Goal: Task Accomplishment & Management: Complete application form

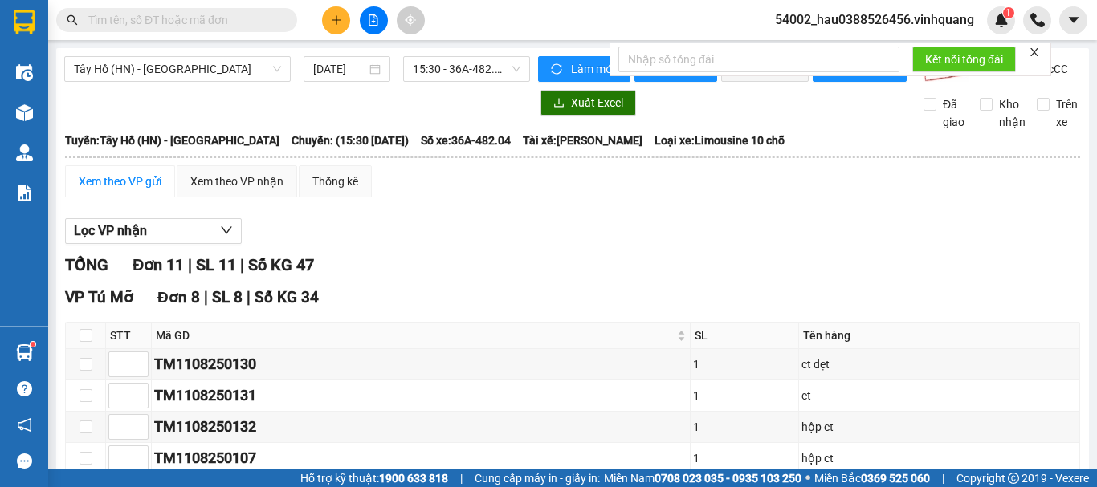
scroll to position [563, 0]
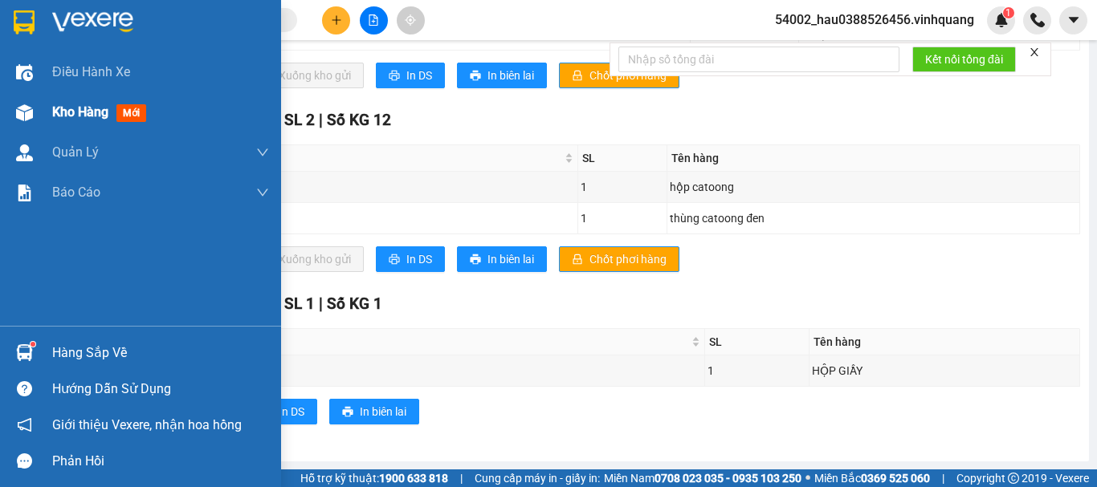
click at [57, 116] on span "Kho hàng" at bounding box center [80, 111] width 56 height 15
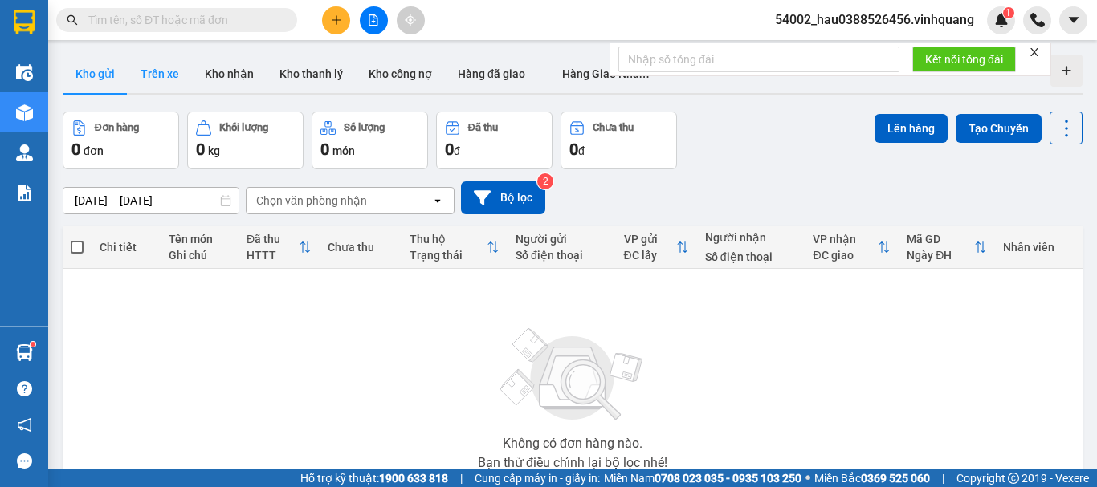
click at [163, 74] on button "Trên xe" at bounding box center [160, 74] width 64 height 39
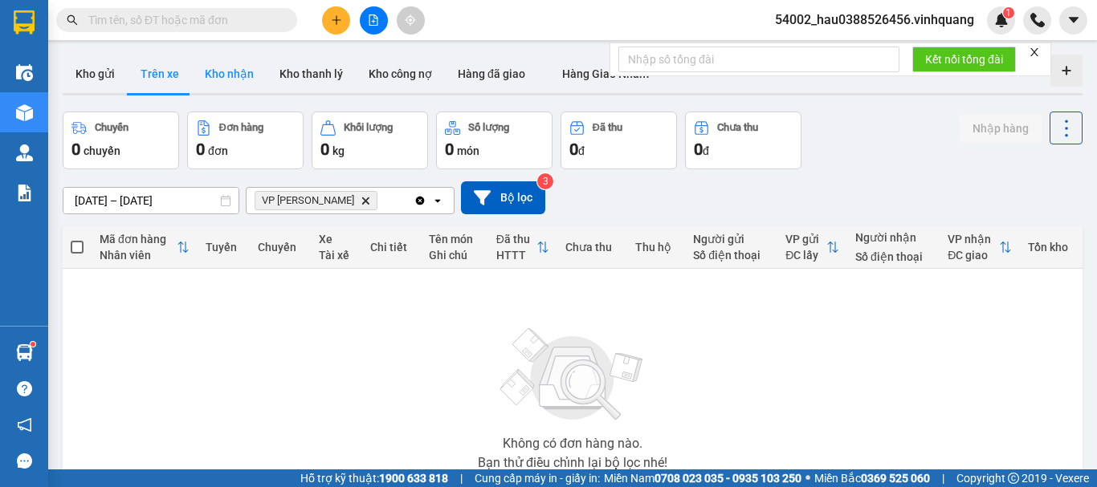
click at [223, 75] on button "Kho nhận" at bounding box center [229, 74] width 75 height 39
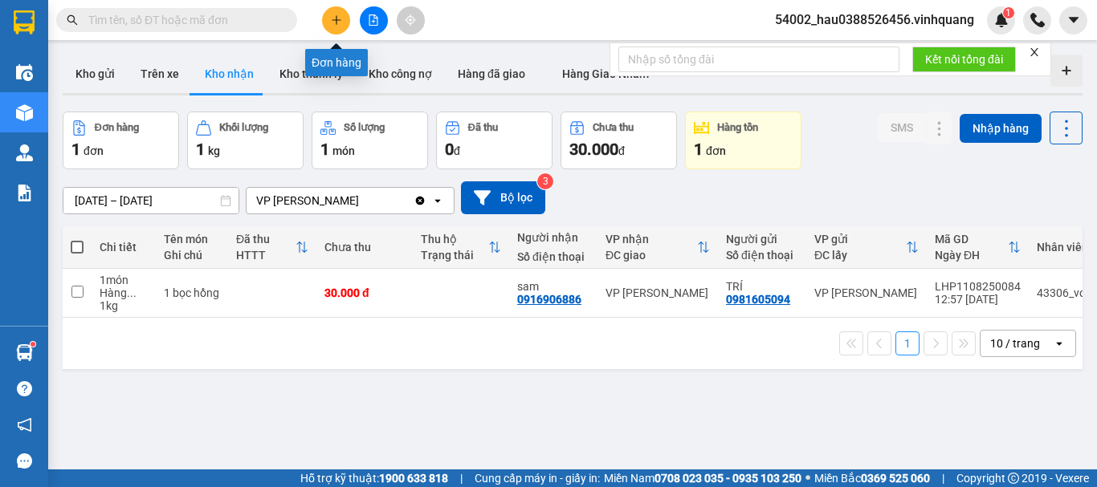
click at [337, 18] on icon "plus" at bounding box center [336, 19] width 11 height 11
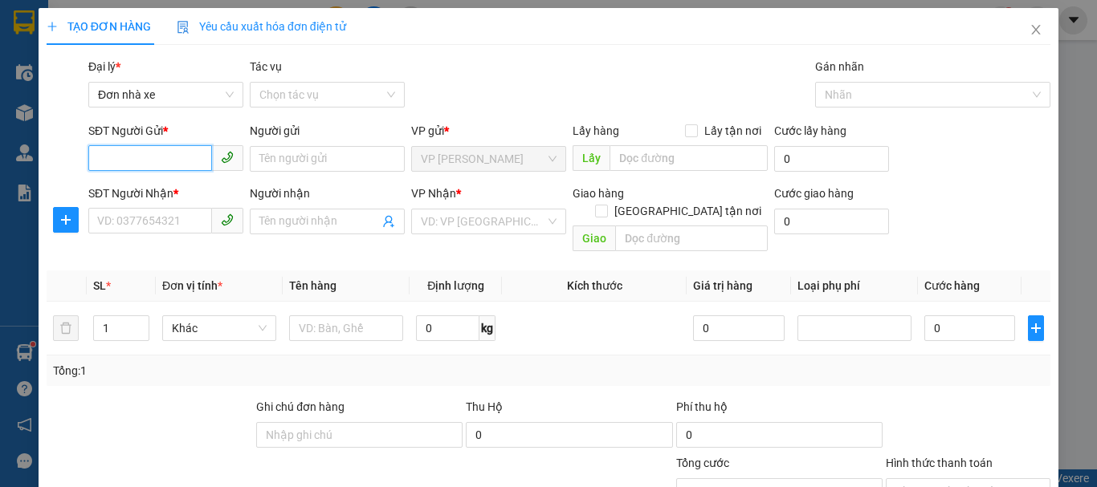
click at [145, 149] on input "SĐT Người Gửi *" at bounding box center [150, 158] width 124 height 26
click at [171, 190] on div "0392007777 - [PERSON_NAME]" at bounding box center [176, 191] width 158 height 18
type input "0392007777"
type input "huyền"
type input "0914721990"
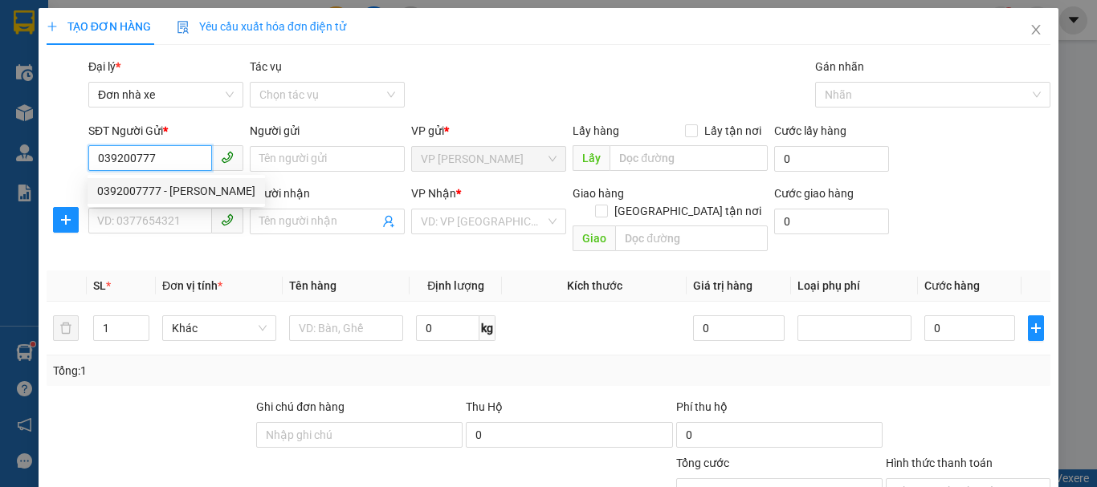
type input "vũ"
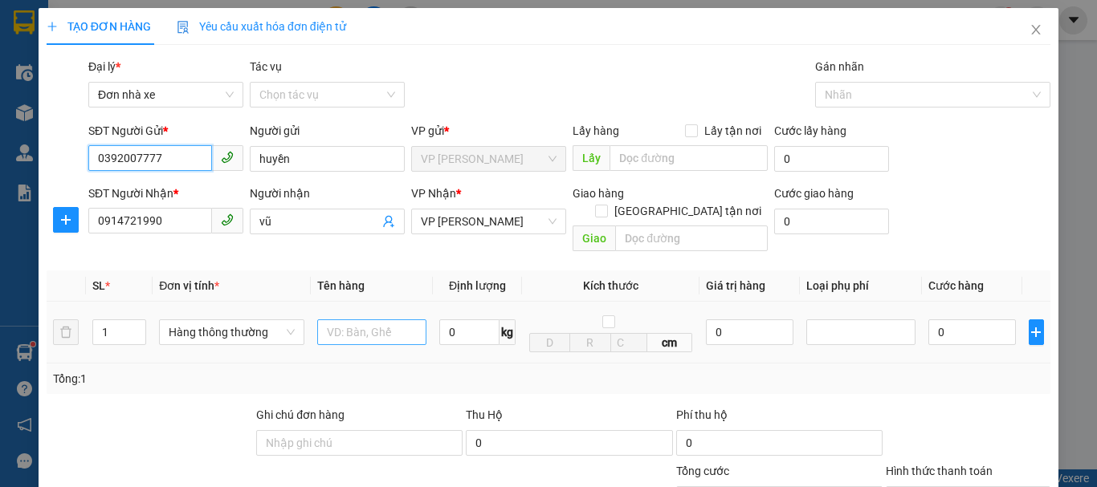
type input "0392007777"
click at [338, 320] on input "text" at bounding box center [371, 333] width 109 height 26
type input "thùng catoong"
click at [458, 320] on input "0" at bounding box center [469, 333] width 60 height 26
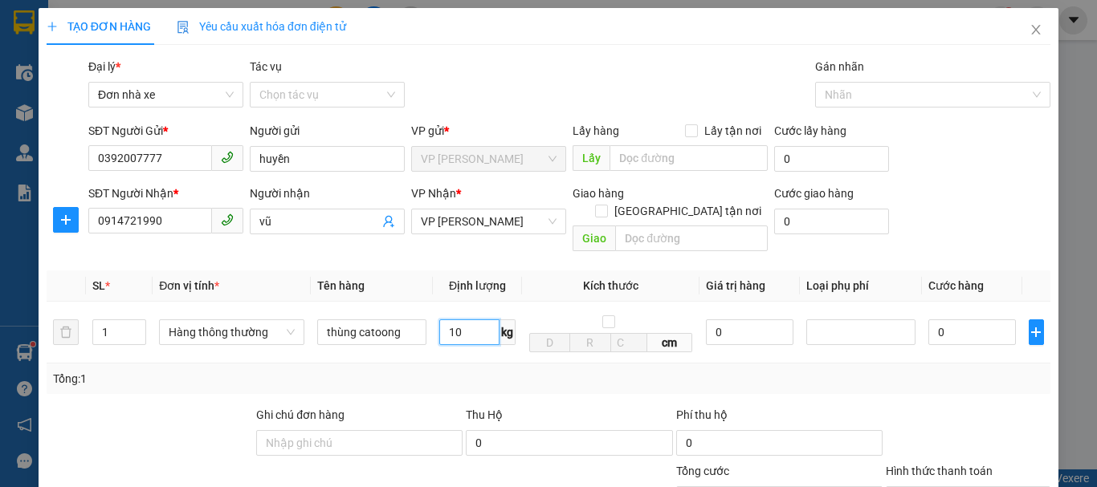
type input "10"
click at [490, 370] on div "Tổng: 1" at bounding box center [548, 379] width 991 height 18
type input "40.000"
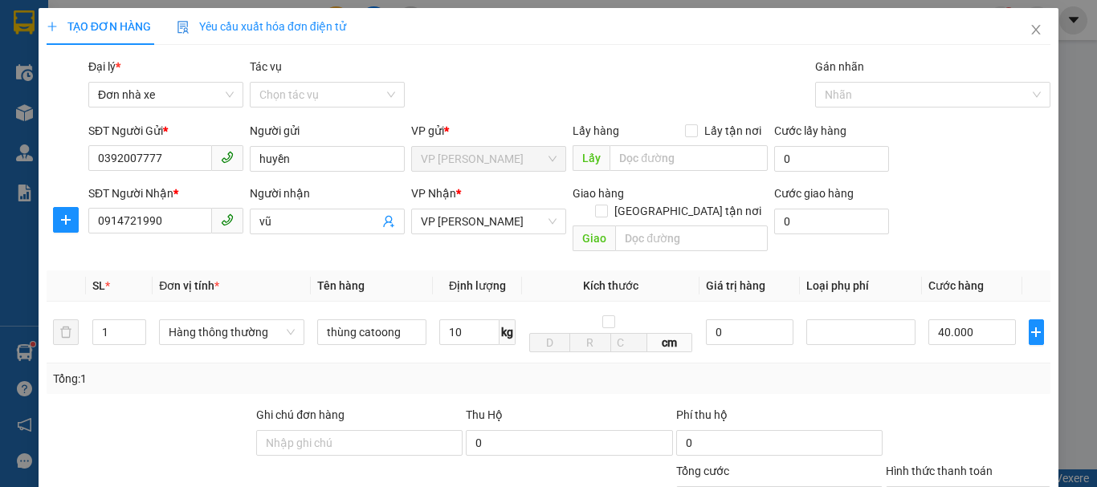
scroll to position [230, 0]
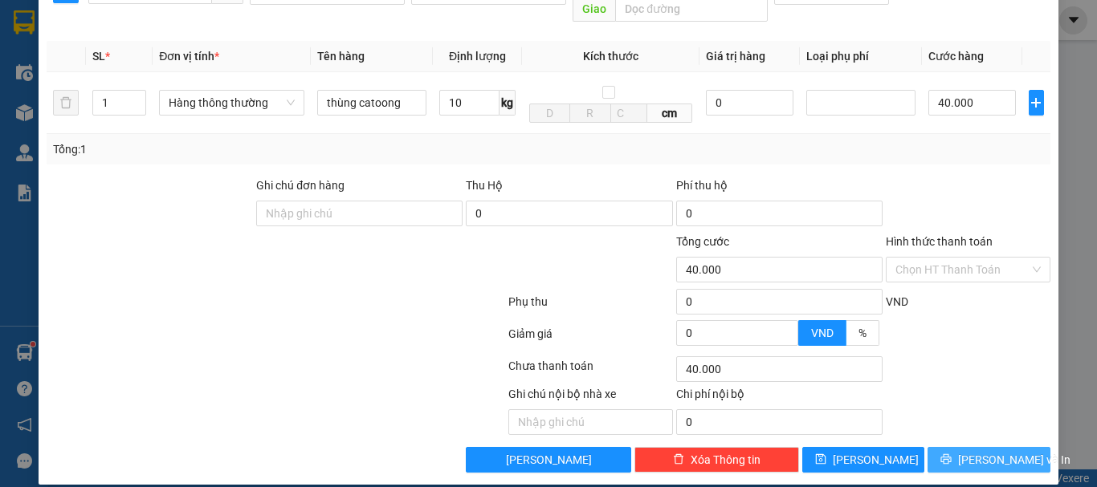
click at [995, 451] on span "[PERSON_NAME] và In" at bounding box center [1014, 460] width 112 height 18
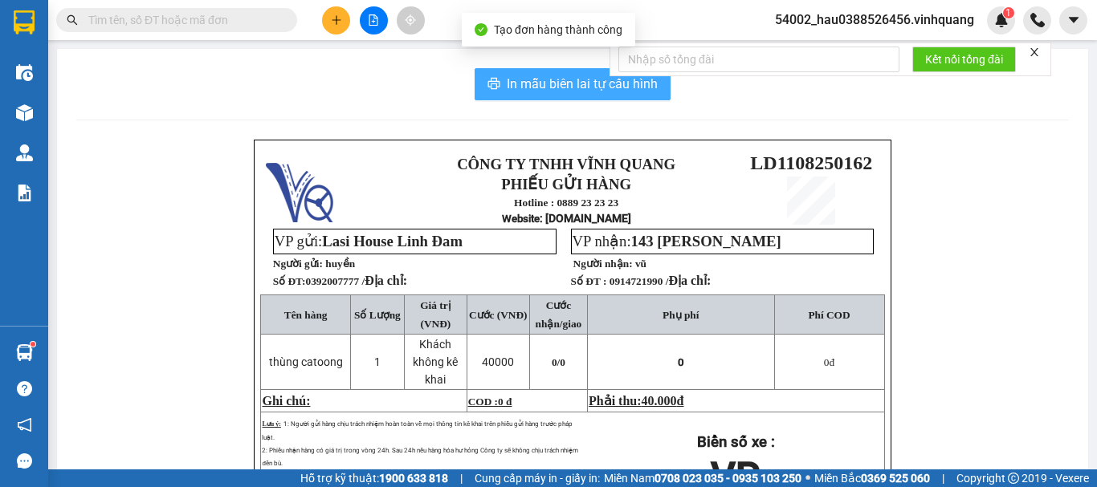
click at [548, 84] on span "In mẫu biên lai tự cấu hình" at bounding box center [582, 84] width 151 height 20
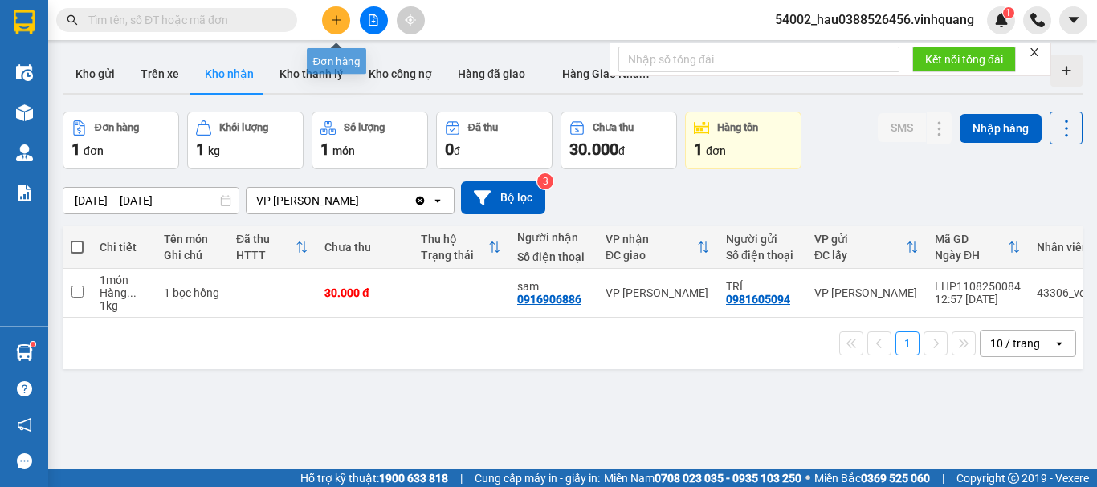
click at [335, 16] on icon "plus" at bounding box center [336, 19] width 11 height 11
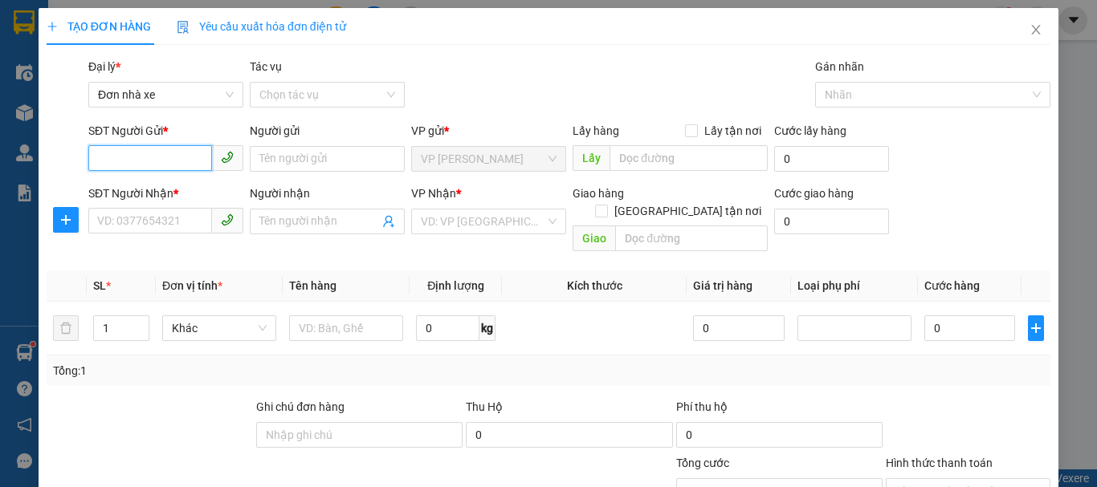
click at [162, 165] on input "SĐT Người Gửi *" at bounding box center [150, 158] width 124 height 26
type input "0976054472"
click at [165, 185] on div "0976054472 - cty nội thất" at bounding box center [164, 191] width 134 height 18
type input "cty nội thất"
type input "0982856344"
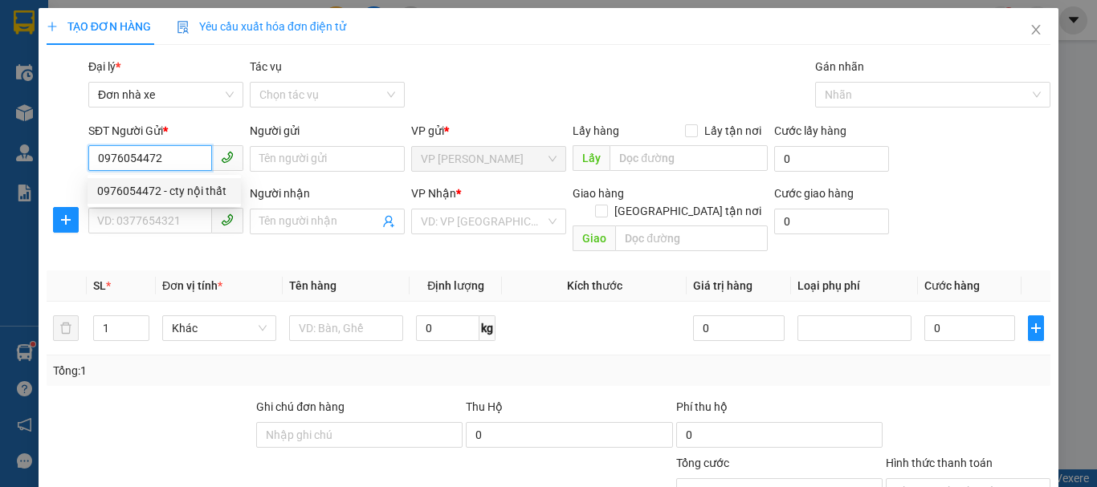
type input "chú đức"
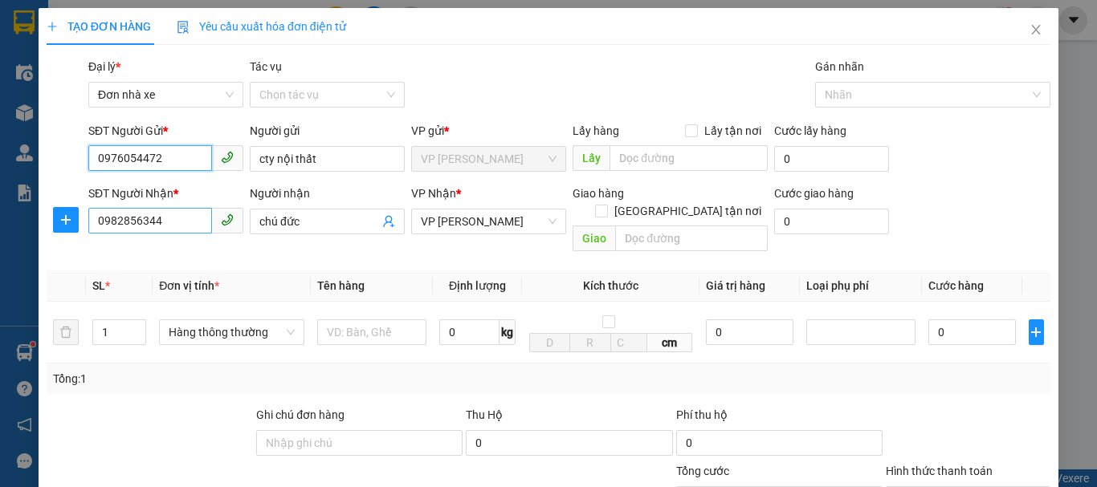
type input "0976054472"
click at [169, 218] on input "0982856344" at bounding box center [150, 221] width 124 height 26
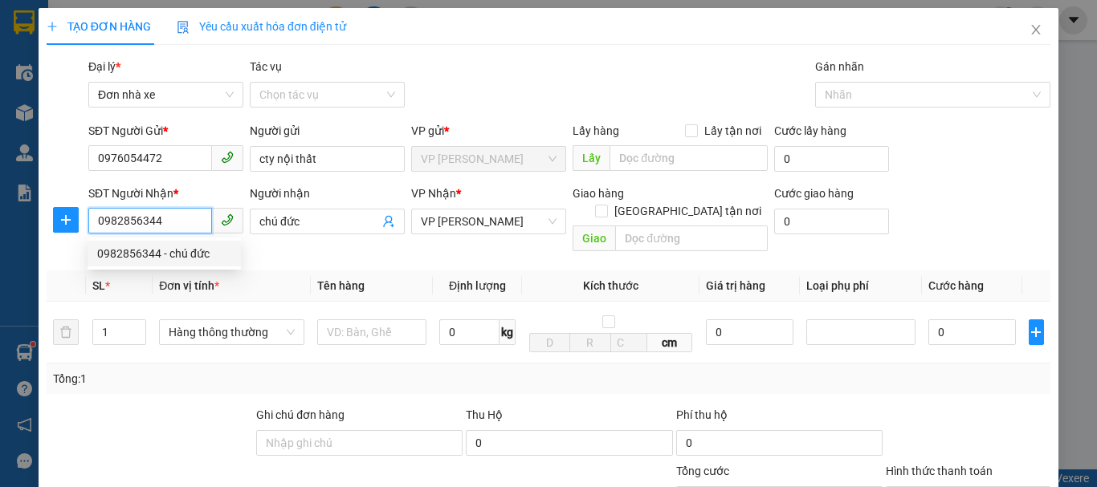
drag, startPoint x: 179, startPoint y: 221, endPoint x: 79, endPoint y: 226, distance: 100.5
click at [79, 226] on div "SĐT Người Nhận * 0982856344 Người nhận chú đức VP Nhận * VP [PERSON_NAME] Giao …" at bounding box center [548, 222] width 1007 height 74
click at [108, 255] on div "0977545868 - thế" at bounding box center [164, 254] width 134 height 18
type input "0977545868"
type input "thế"
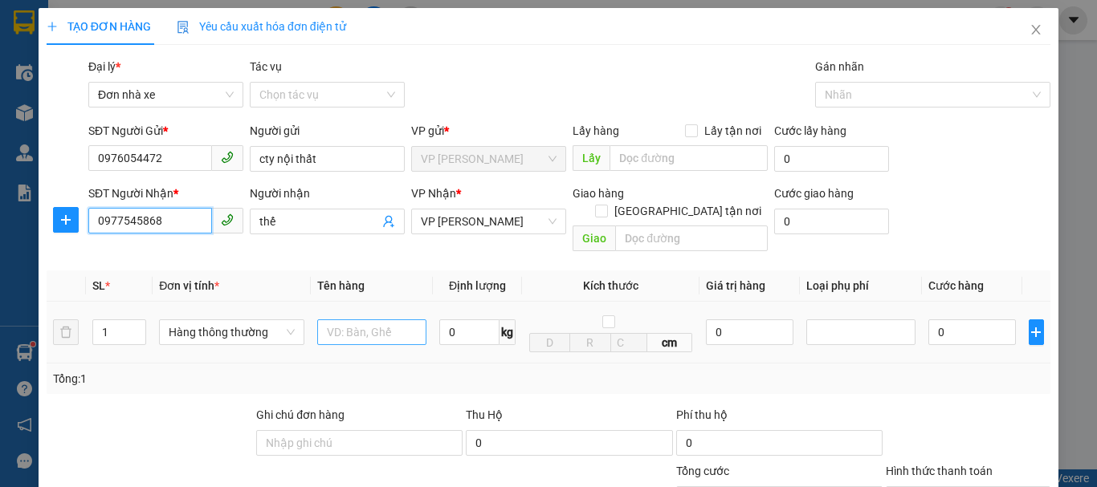
type input "0977545868"
click at [397, 324] on input "text" at bounding box center [371, 333] width 109 height 26
type input "thảm nâu"
click at [442, 321] on input "0" at bounding box center [469, 333] width 60 height 26
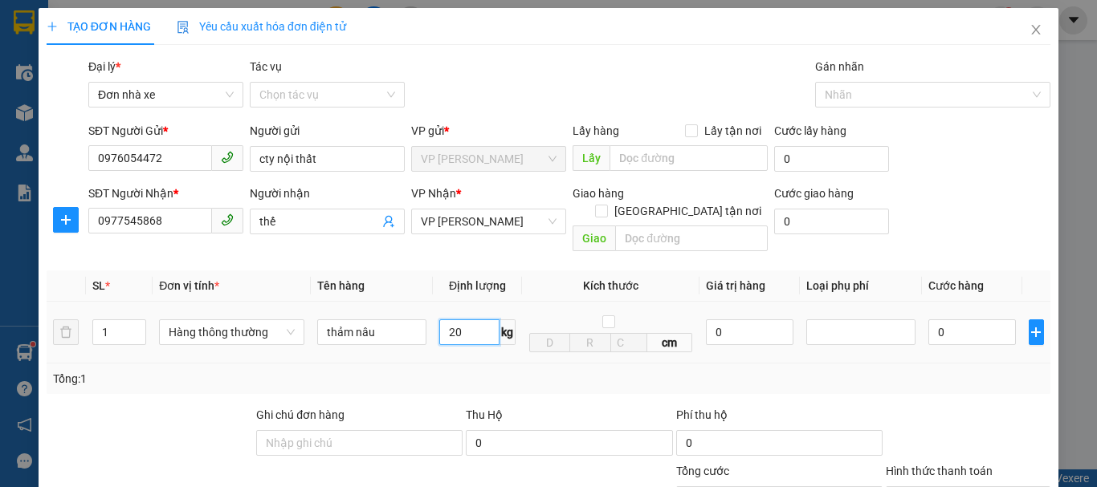
type input "20"
click at [495, 370] on div "Tổng: 1" at bounding box center [548, 379] width 991 height 18
type input "50.000"
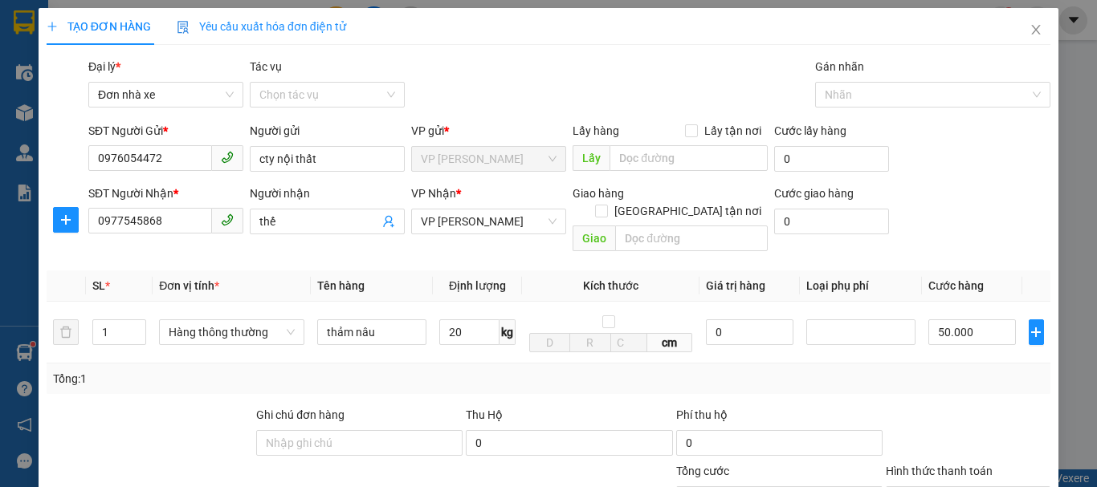
scroll to position [230, 0]
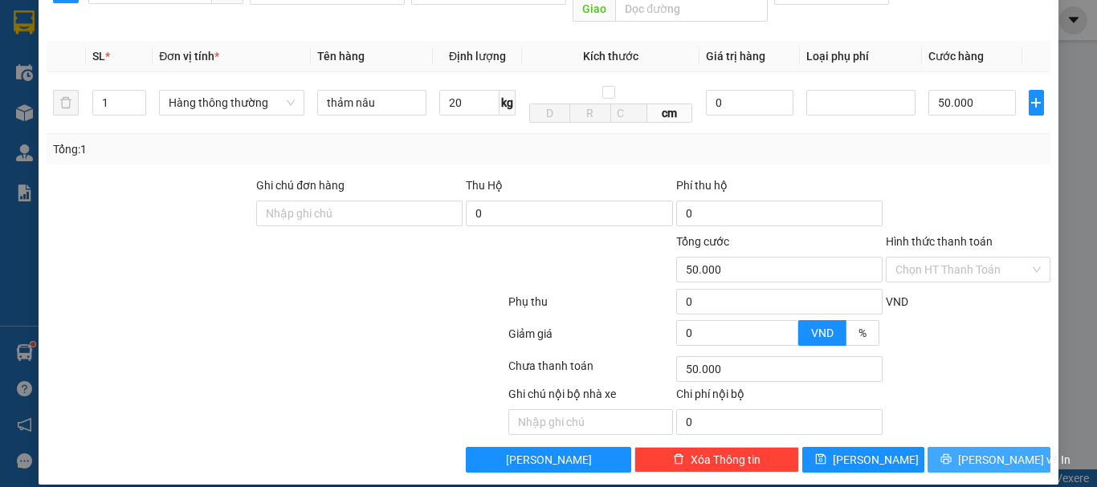
click at [962, 450] on button "[PERSON_NAME] và In" at bounding box center [988, 460] width 123 height 26
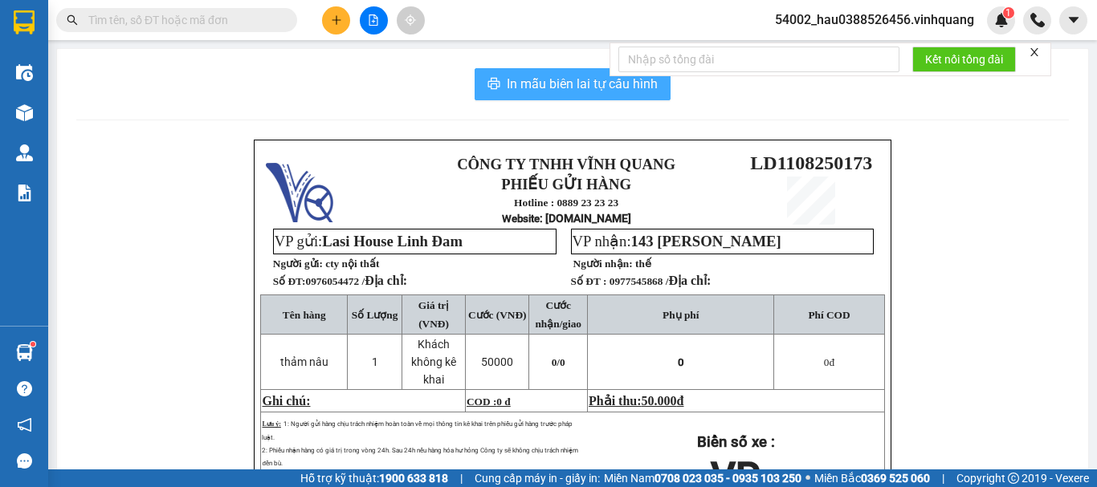
click at [552, 81] on span "In mẫu biên lai tự cấu hình" at bounding box center [582, 84] width 151 height 20
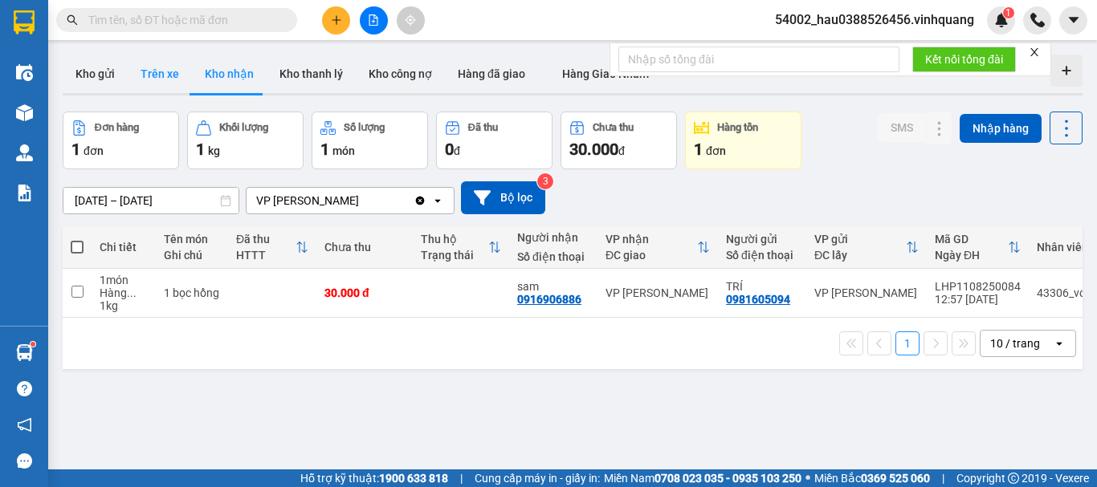
click at [156, 79] on button "Trên xe" at bounding box center [160, 74] width 64 height 39
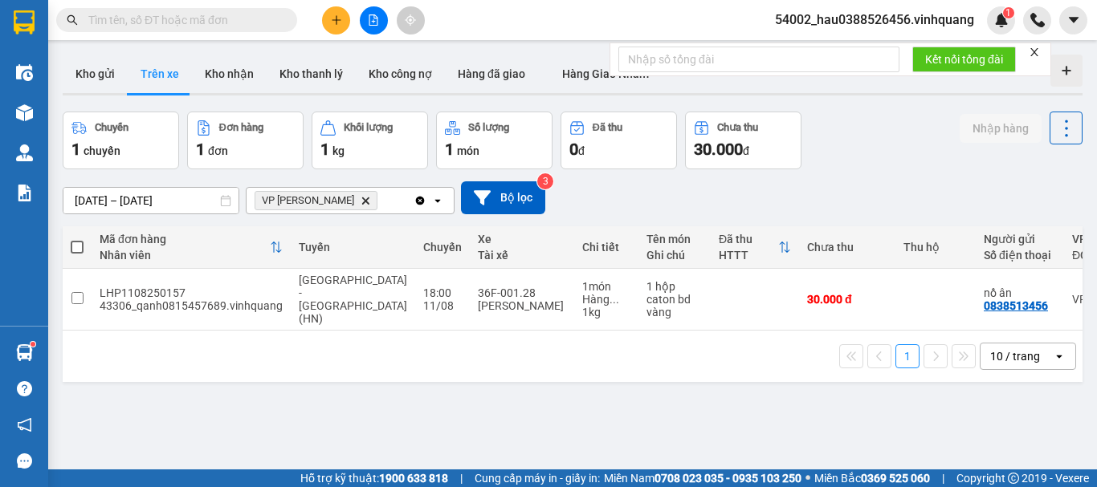
click at [531, 371] on div "1 10 / trang open" at bounding box center [573, 356] width 1020 height 51
click at [395, 386] on div "ver 1.8.137 Kho gửi Trên xe Kho nhận Kho thanh lý Kho công nợ Hàng đã giao Hàng…" at bounding box center [572, 291] width 1032 height 487
click at [344, 22] on button at bounding box center [336, 20] width 28 height 28
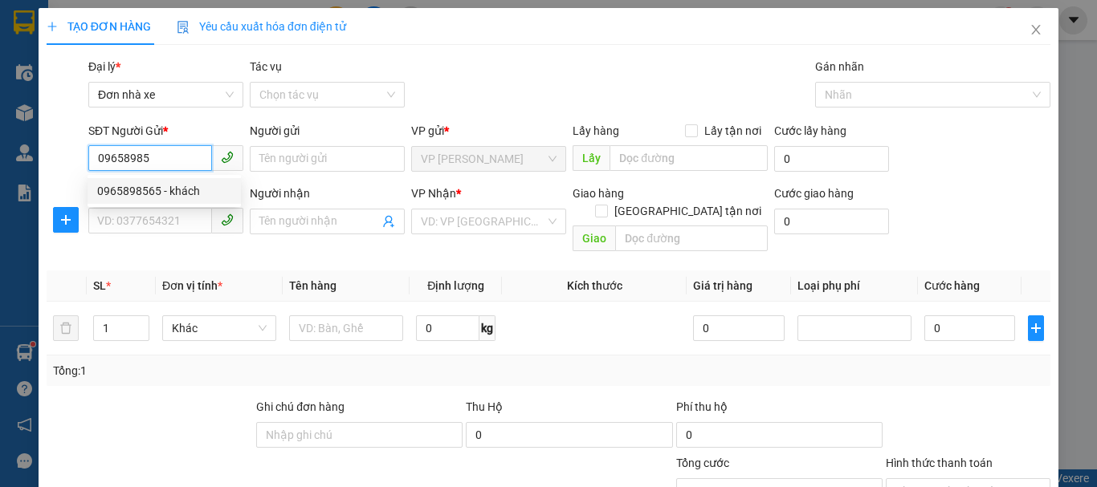
click at [150, 194] on div "0965898565 - khách" at bounding box center [164, 191] width 134 height 18
type input "0965898565"
type input "khách"
type input "0562026666"
type input "[PERSON_NAME]"
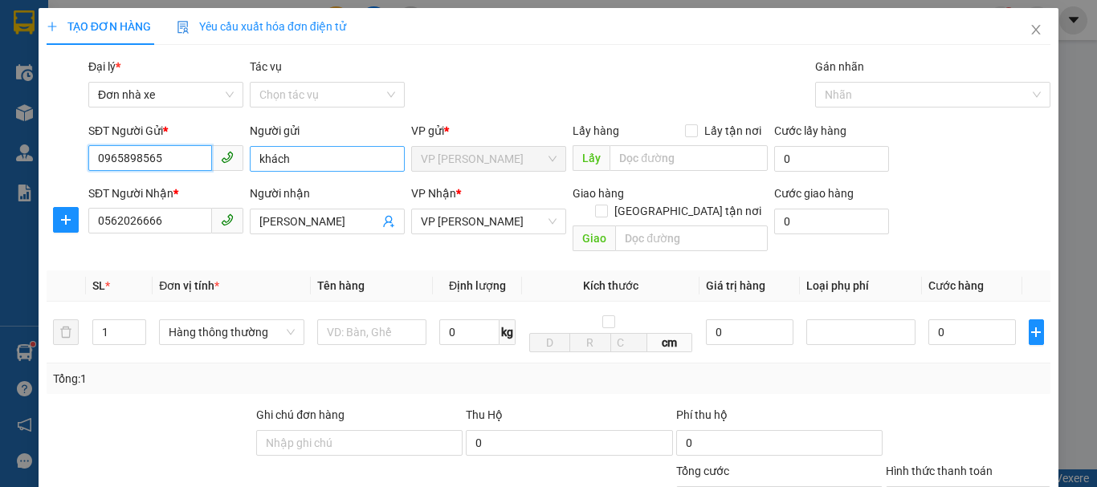
type input "0965898565"
drag, startPoint x: 308, startPoint y: 161, endPoint x: 230, endPoint y: 161, distance: 78.7
click at [230, 161] on div "SĐT Người Gửi * 0965898565 Người gửi khách khách VP gửi * VP [PERSON_NAME] Lấy …" at bounding box center [569, 150] width 968 height 56
type input "thỏ ngọc"
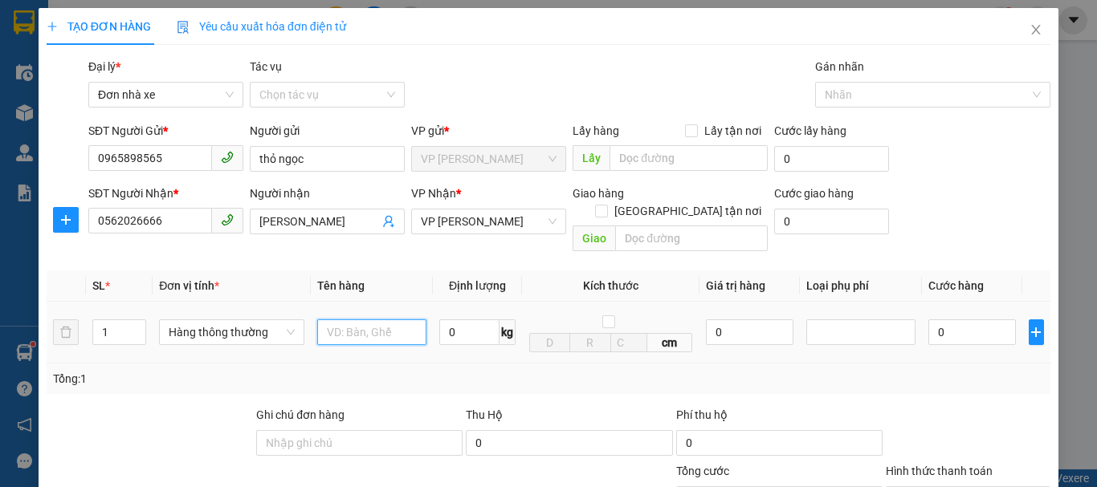
click at [356, 320] on input "text" at bounding box center [371, 333] width 109 height 26
type input "bọc bd vang"
click at [483, 320] on input "0" at bounding box center [469, 333] width 60 height 26
type input "1"
click at [497, 364] on div "Tổng: 1" at bounding box center [549, 379] width 1004 height 31
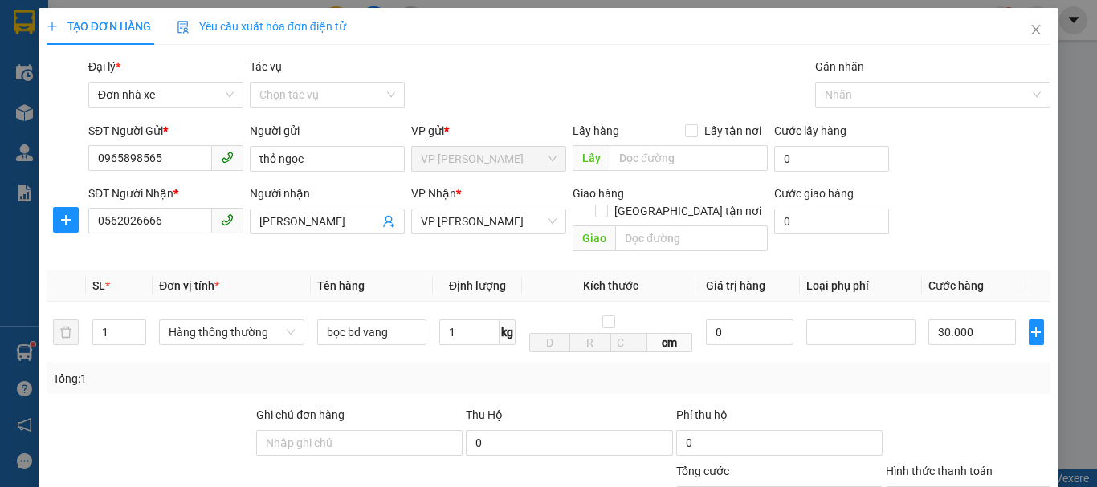
type input "30.000"
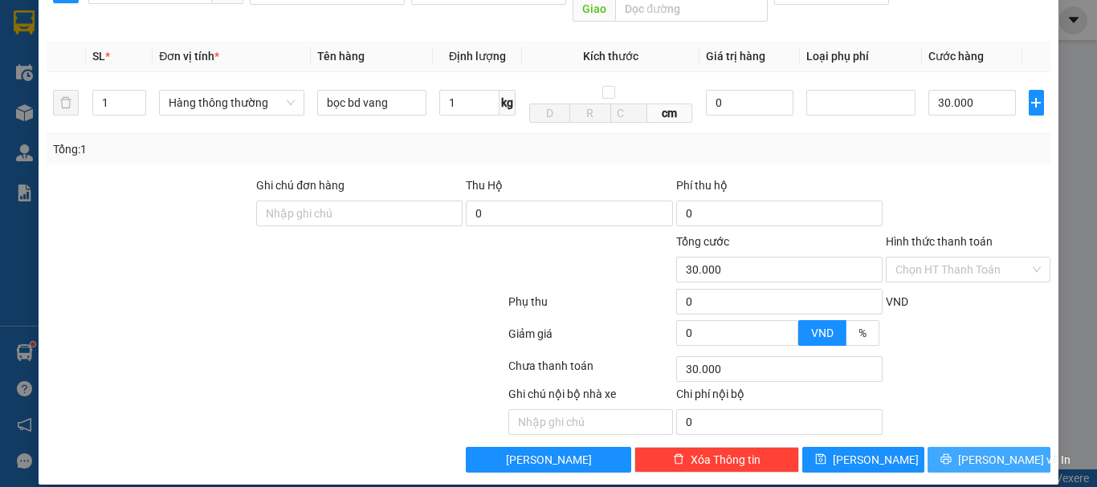
click at [990, 451] on span "[PERSON_NAME] và In" at bounding box center [1014, 460] width 112 height 18
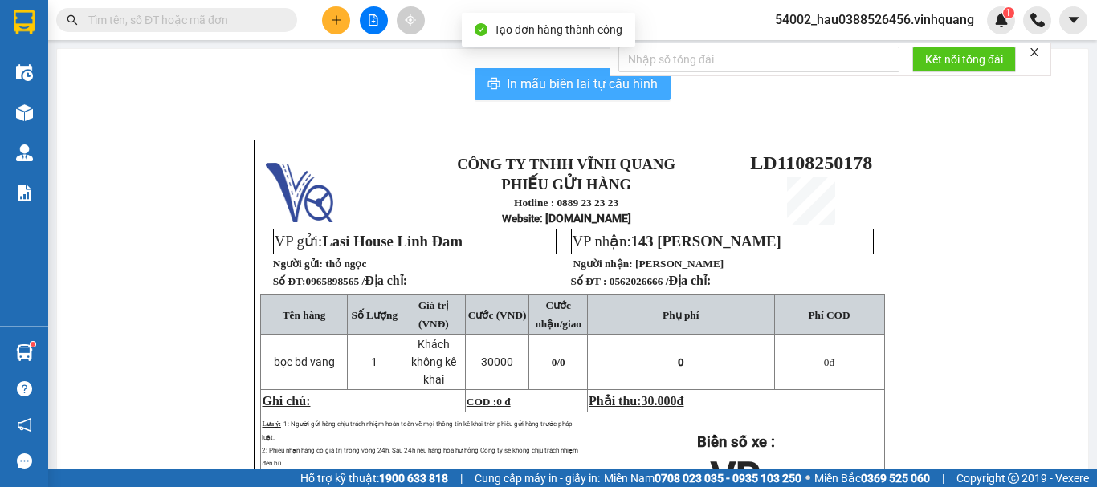
click at [565, 88] on span "In mẫu biên lai tự cấu hình" at bounding box center [582, 84] width 151 height 20
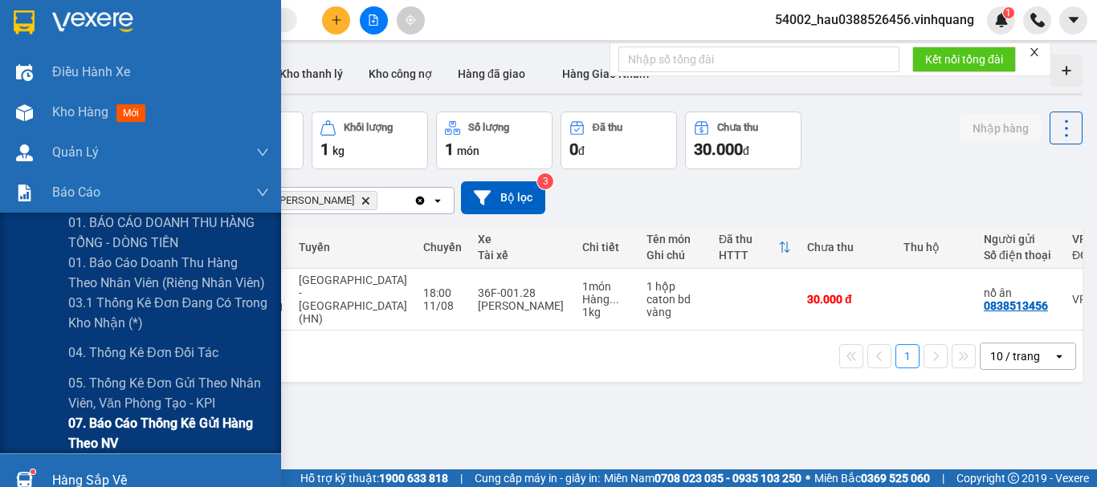
click at [195, 425] on span "07. Báo cáo thống kê gửi hàng theo NV" at bounding box center [168, 433] width 201 height 40
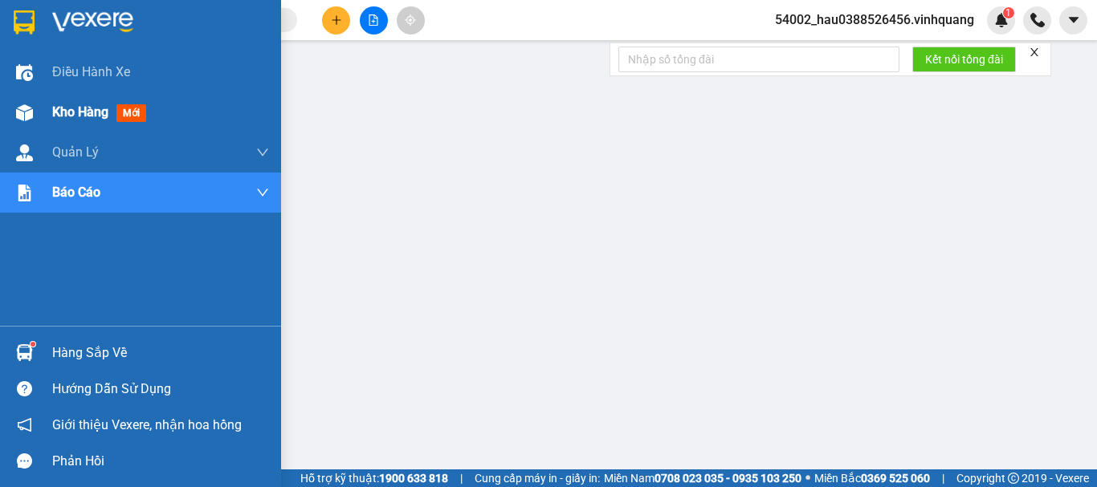
click at [31, 114] on img at bounding box center [24, 112] width 17 height 17
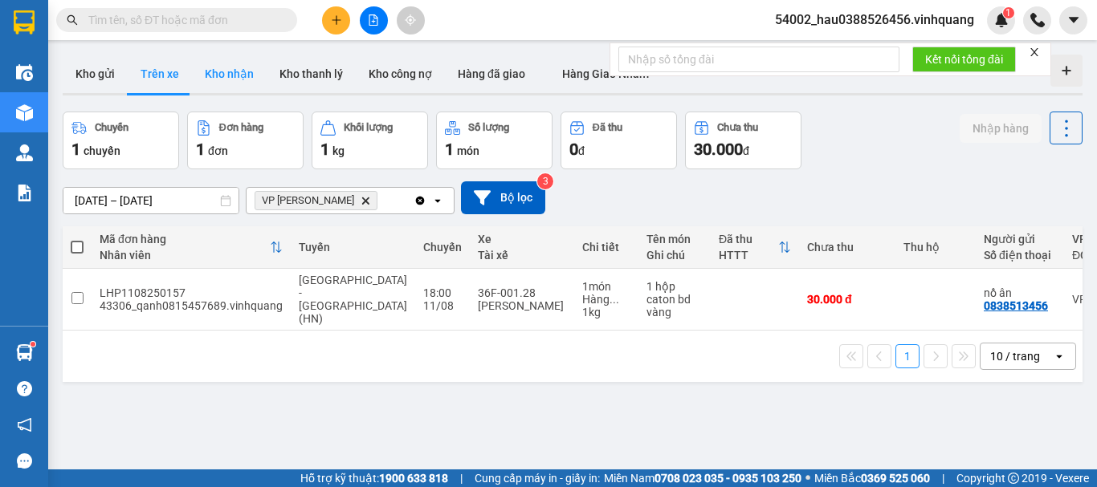
click at [238, 80] on button "Kho nhận" at bounding box center [229, 74] width 75 height 39
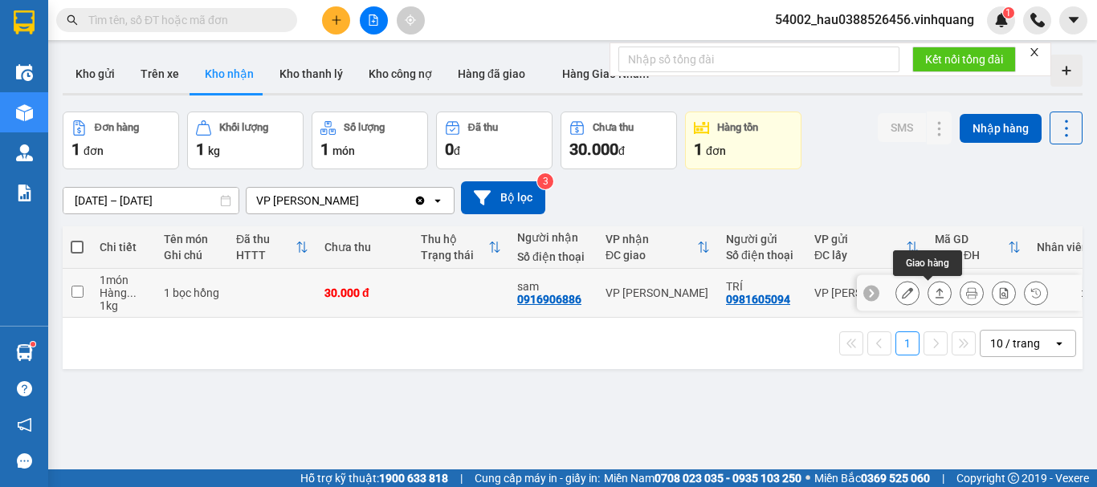
click at [935, 291] on button at bounding box center [939, 293] width 22 height 28
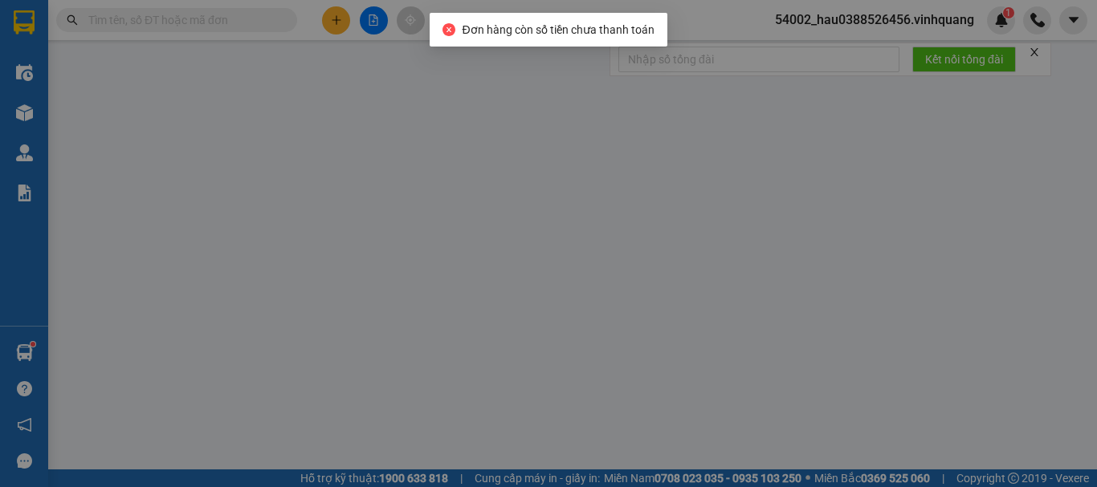
type input "0981605094"
type input "TRÍ"
type input "0916906886"
type input "sam"
type input "30.000"
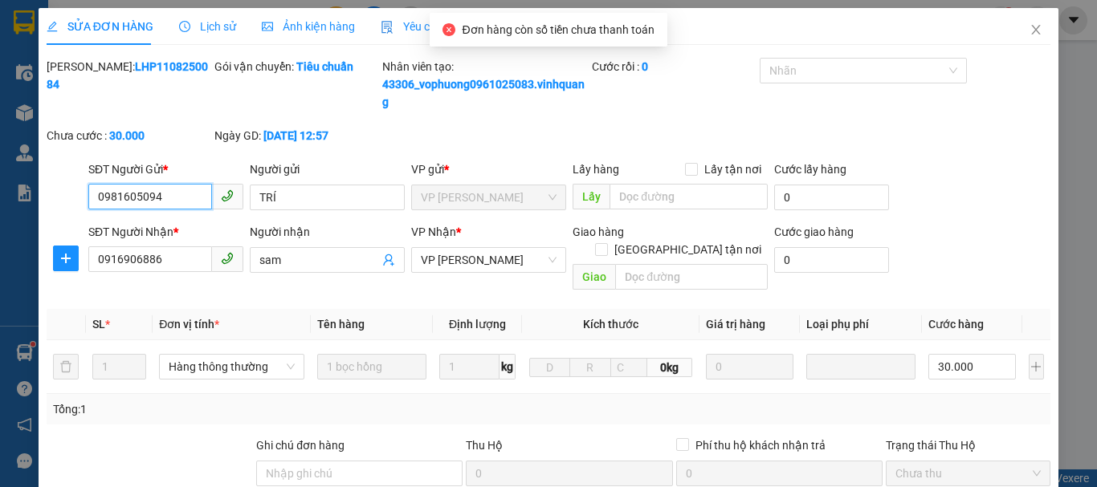
scroll to position [259, 0]
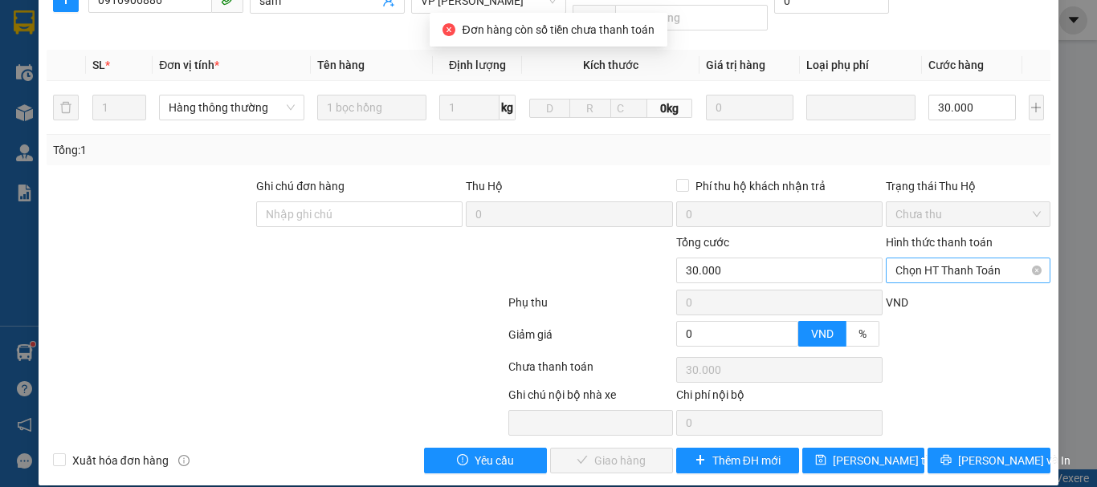
click at [922, 259] on span "Chọn HT Thanh Toán" at bounding box center [967, 271] width 145 height 24
click at [943, 291] on div "Tại văn phòng" at bounding box center [958, 285] width 144 height 18
type input "0"
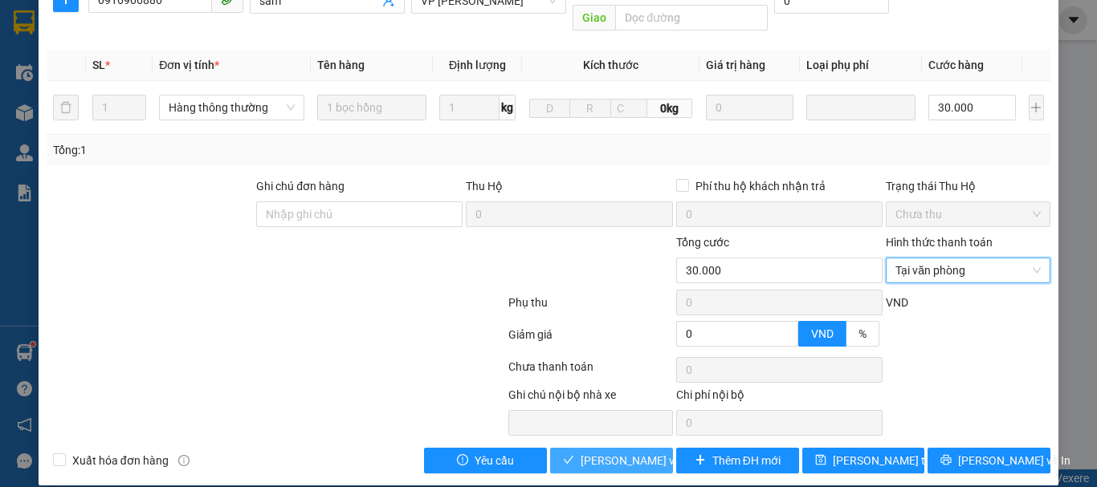
click at [649, 452] on span "[PERSON_NAME] và Giao hàng" at bounding box center [657, 461] width 154 height 18
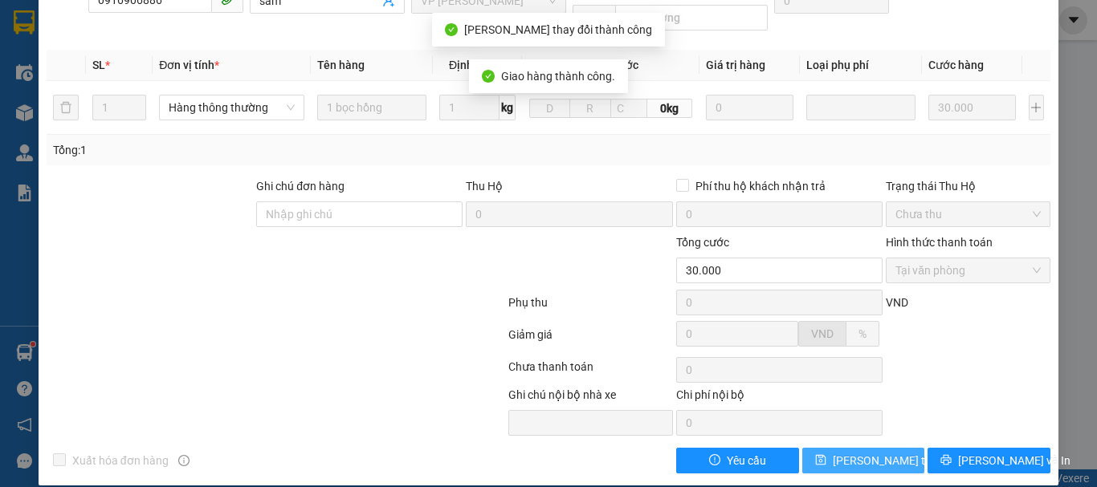
click at [851, 452] on span "[PERSON_NAME] thay đổi" at bounding box center [897, 461] width 128 height 18
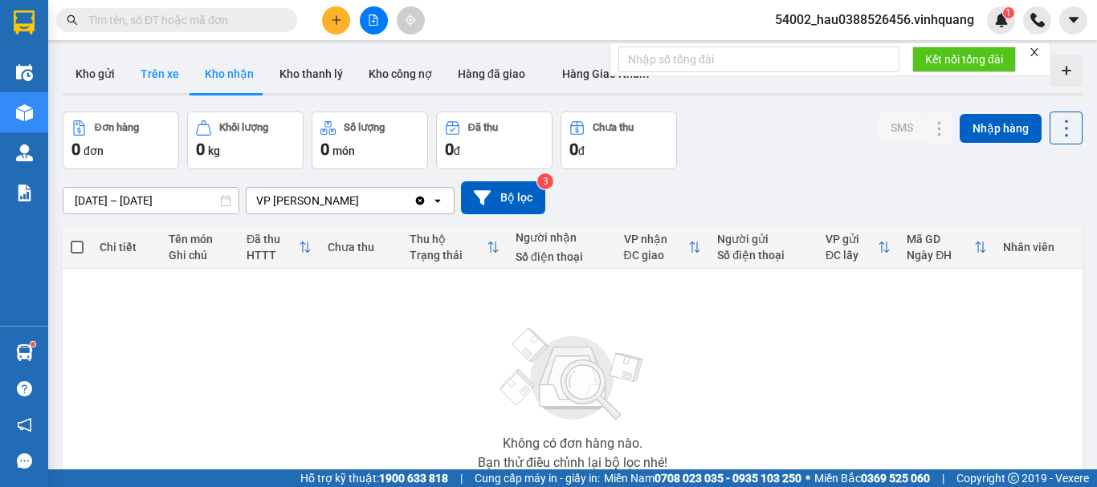
click at [180, 76] on button "Trên xe" at bounding box center [160, 74] width 64 height 39
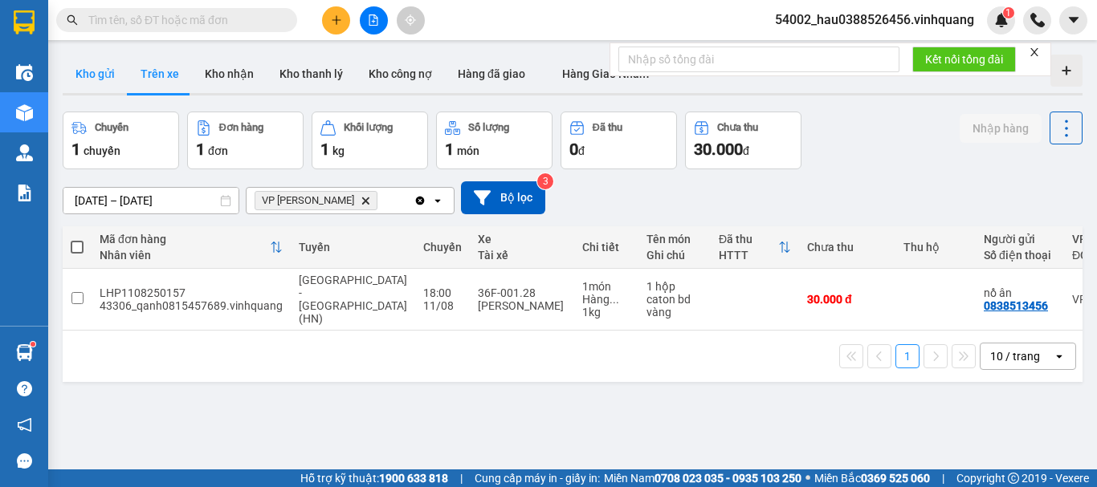
click at [90, 76] on button "Kho gửi" at bounding box center [95, 74] width 65 height 39
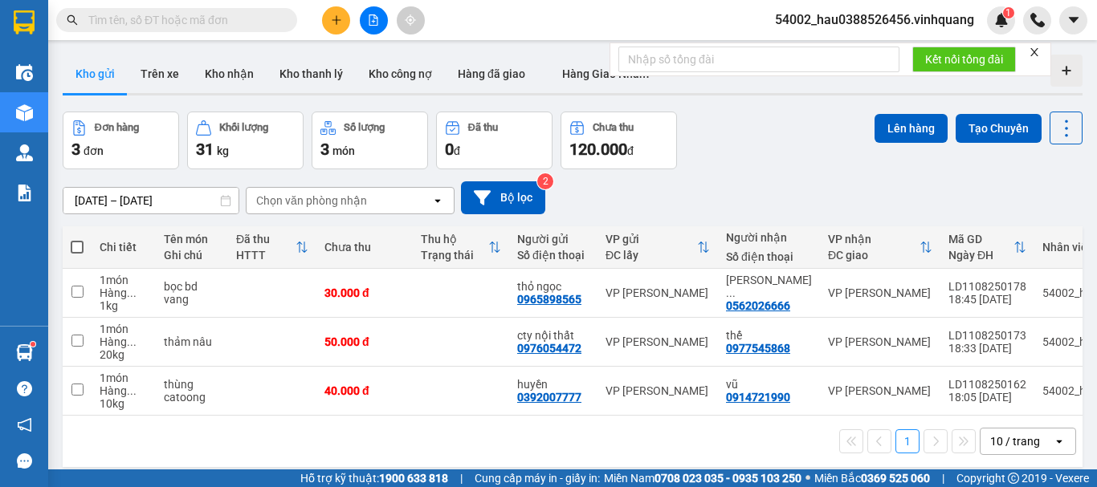
click at [76, 246] on span at bounding box center [77, 247] width 13 height 13
click at [77, 239] on input "checkbox" at bounding box center [77, 239] width 0 height 0
checkbox input "true"
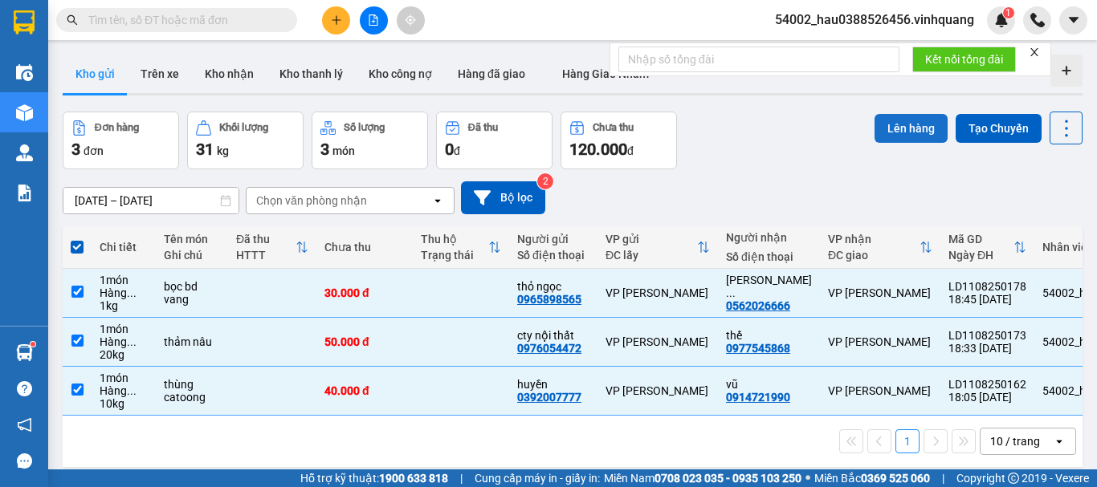
click at [898, 136] on button "Lên hàng" at bounding box center [910, 128] width 73 height 29
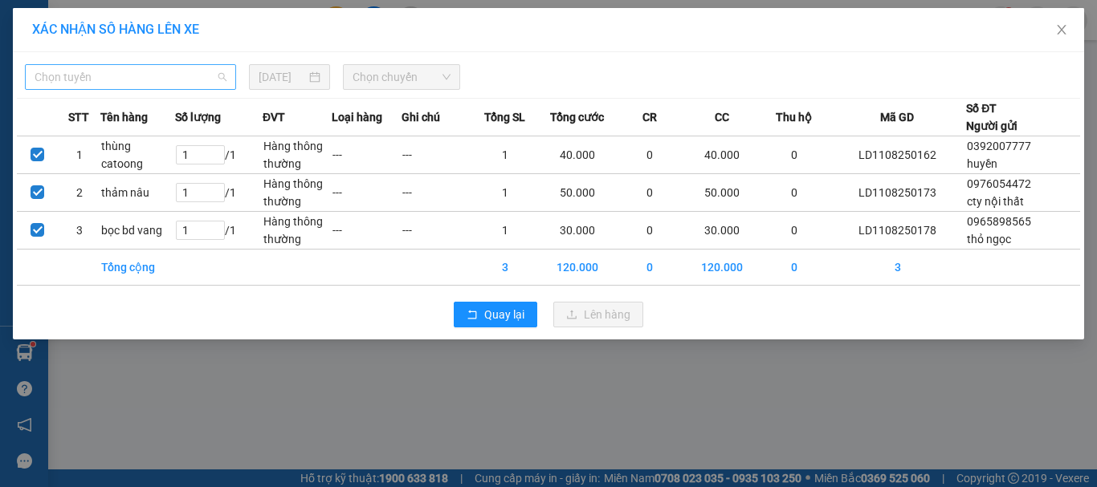
click at [169, 83] on span "Chọn tuyến" at bounding box center [131, 77] width 192 height 24
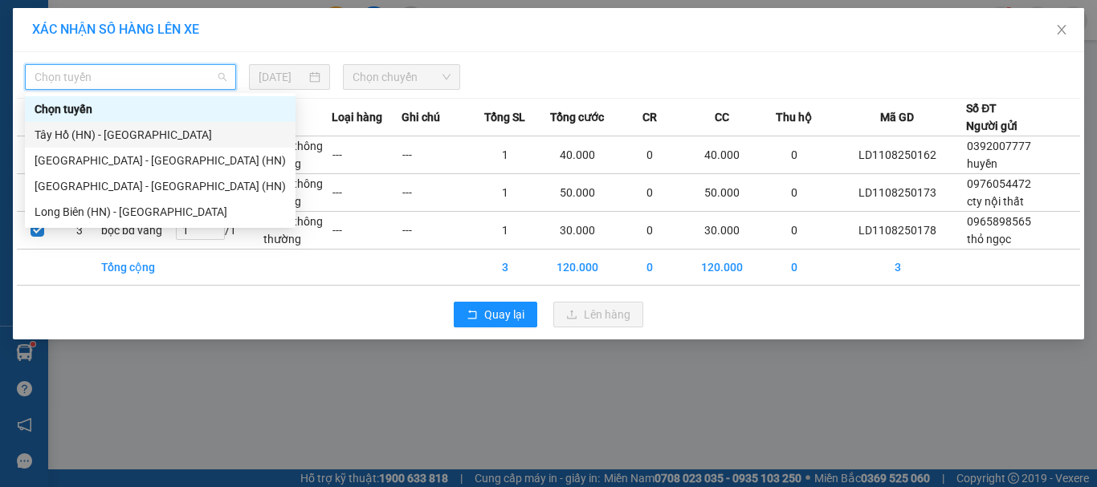
click at [127, 135] on div "Tây Hồ (HN) - [GEOGRAPHIC_DATA]" at bounding box center [160, 135] width 251 height 18
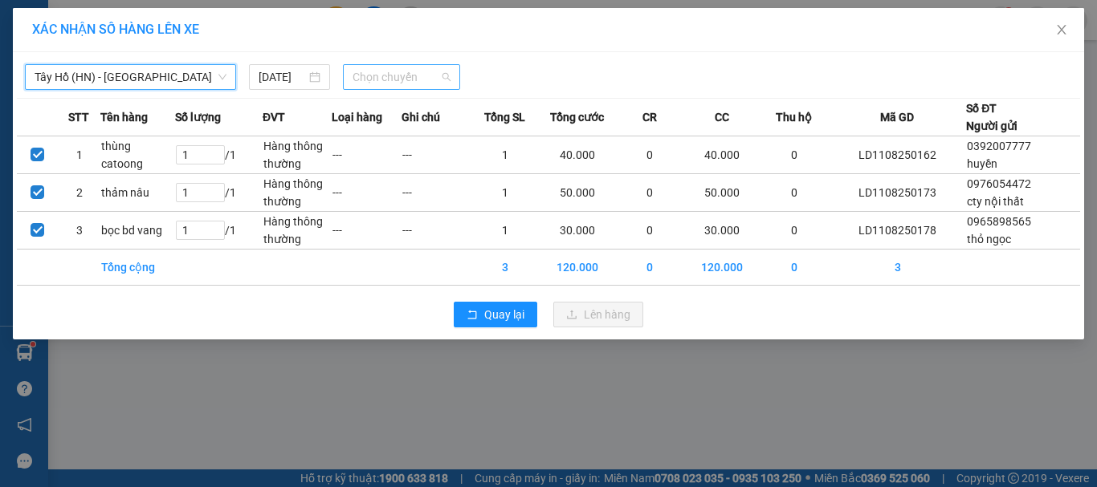
click at [401, 73] on span "Chọn chuyến" at bounding box center [401, 77] width 99 height 24
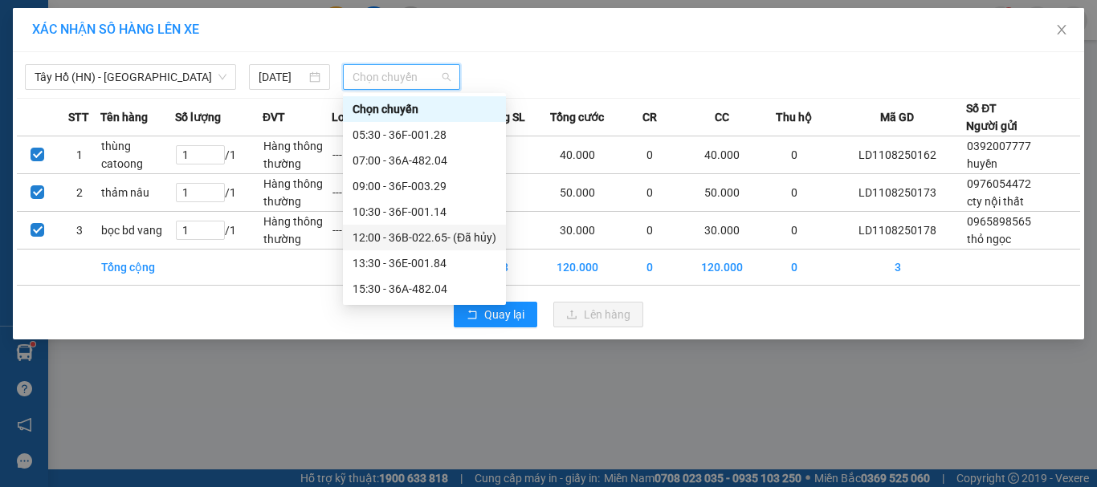
scroll to position [77, 0]
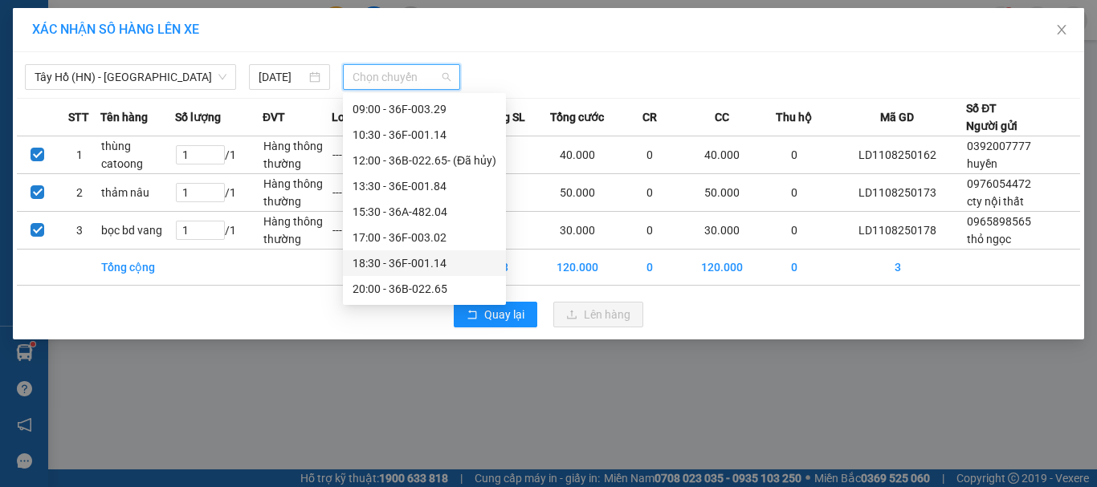
click at [412, 267] on div "18:30 - 36F-001.14" at bounding box center [424, 263] width 144 height 18
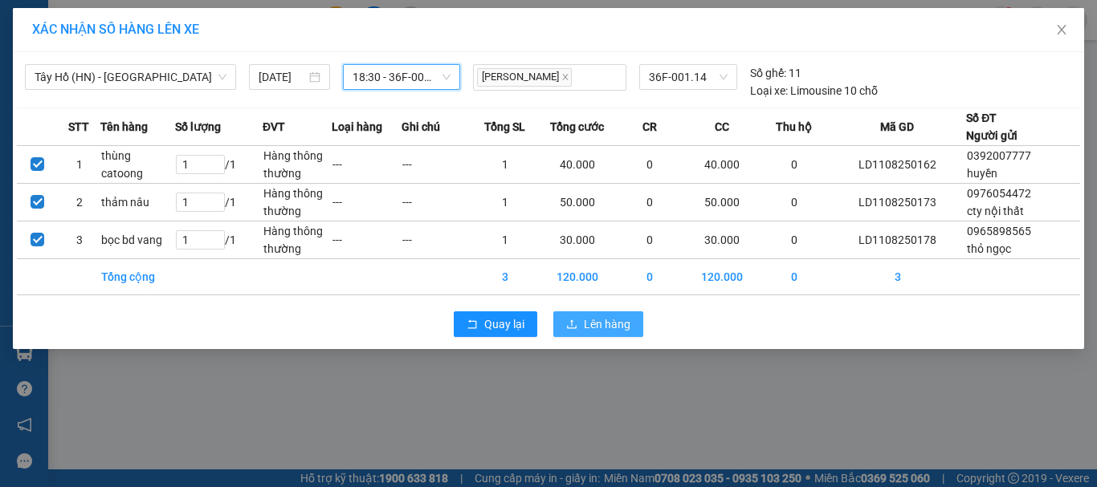
click at [601, 321] on span "Lên hàng" at bounding box center [607, 325] width 47 height 18
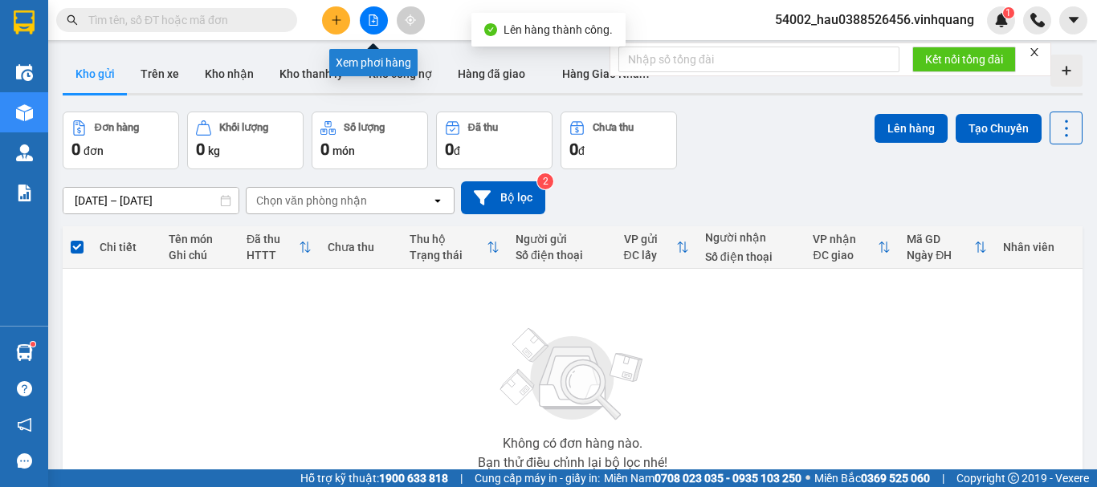
click at [371, 18] on icon "file-add" at bounding box center [373, 19] width 11 height 11
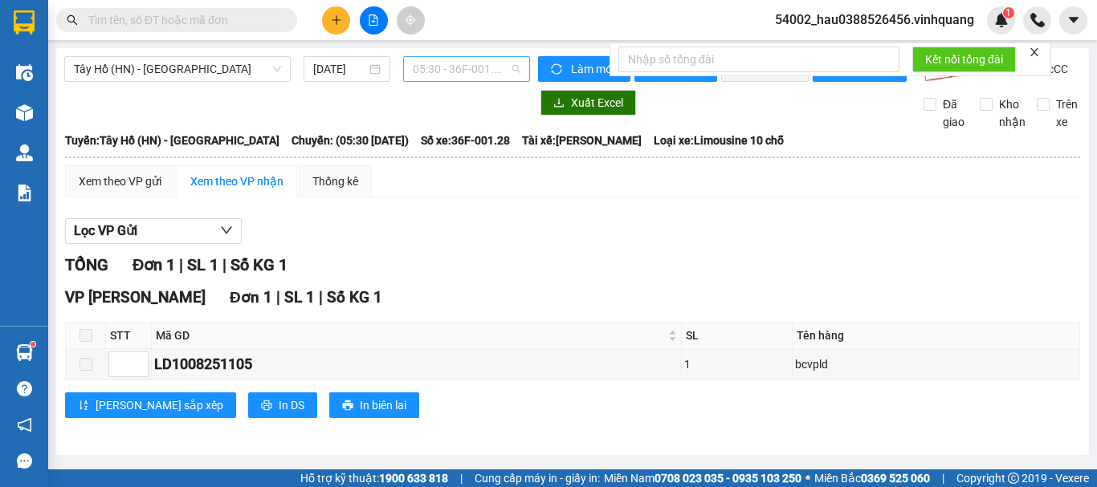
click at [456, 65] on span "05:30 - 36F-001.28" at bounding box center [467, 69] width 108 height 24
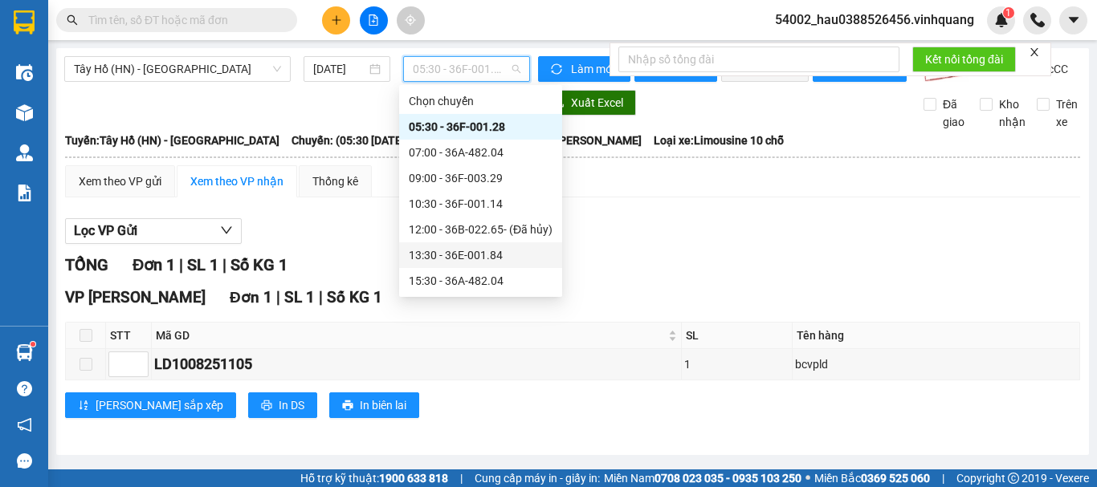
scroll to position [77, 0]
click at [465, 257] on div "18:30 - 36F-001.14" at bounding box center [481, 255] width 144 height 18
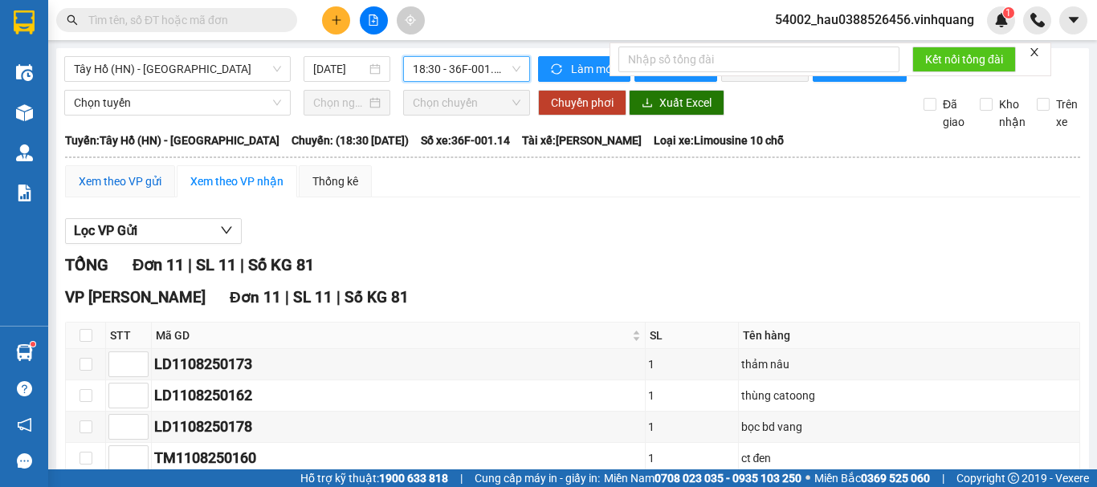
click at [128, 190] on div "Xem theo VP gửi" at bounding box center [120, 182] width 83 height 18
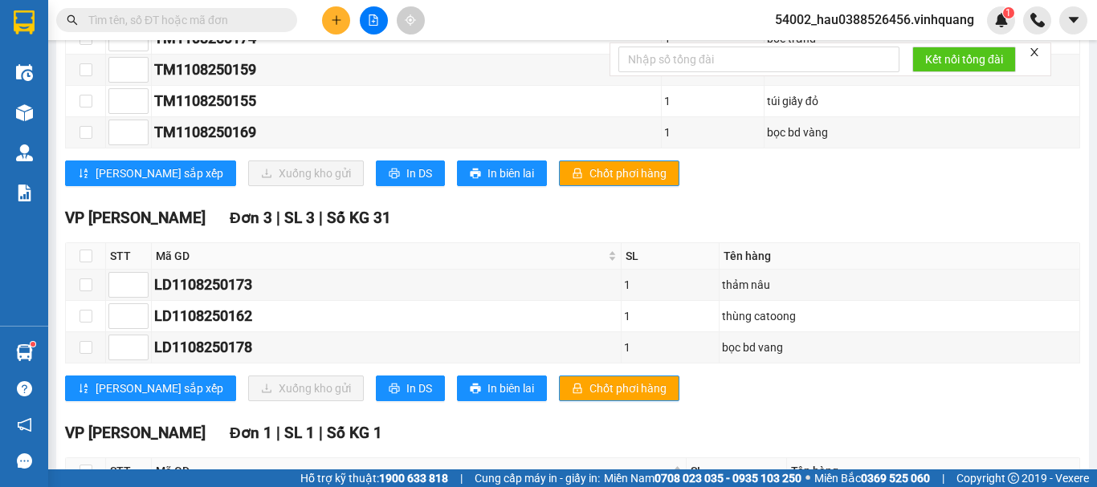
scroll to position [461, 0]
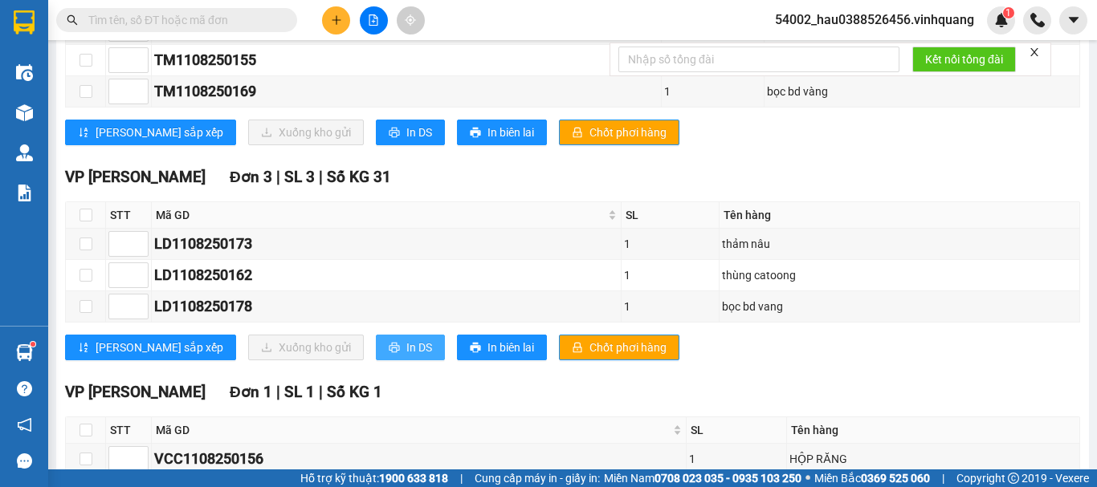
click at [406, 356] on span "In DS" at bounding box center [419, 348] width 26 height 18
click at [333, 23] on icon "plus" at bounding box center [336, 19] width 11 height 11
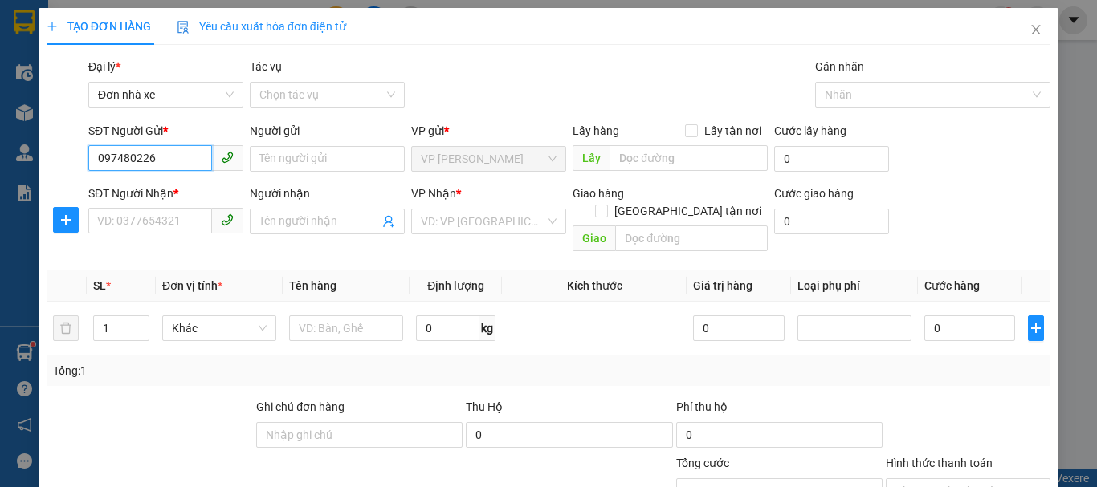
type input "0974802261"
click at [177, 197] on div "0974802261 - [GEOGRAPHIC_DATA]" at bounding box center [187, 191] width 181 height 18
type input "Hà Hậu TĐ [GEOGRAPHIC_DATA]"
type input "0889232323"
type input "CTY. [GEOGRAPHIC_DATA]"
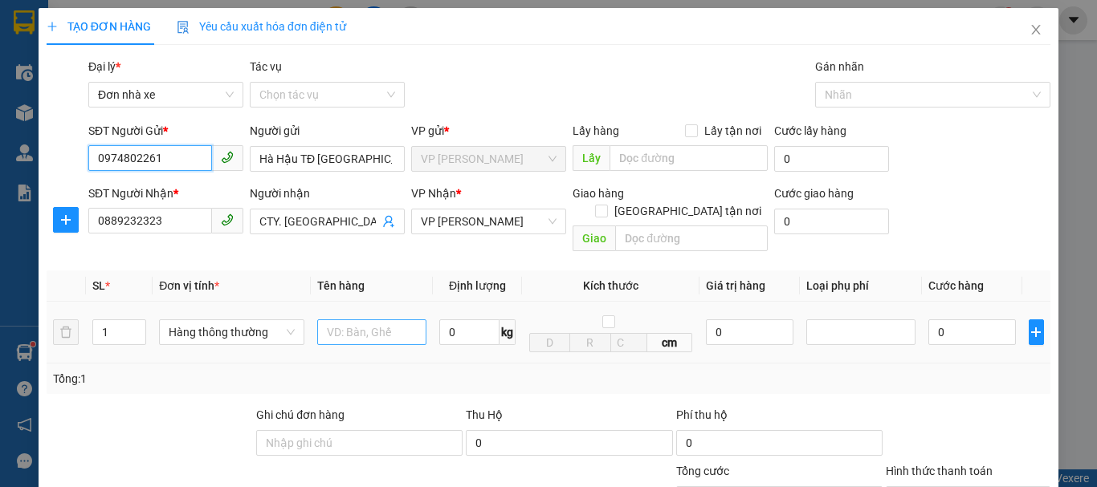
type input "0974802261"
click at [361, 320] on input "text" at bounding box center [371, 333] width 109 height 26
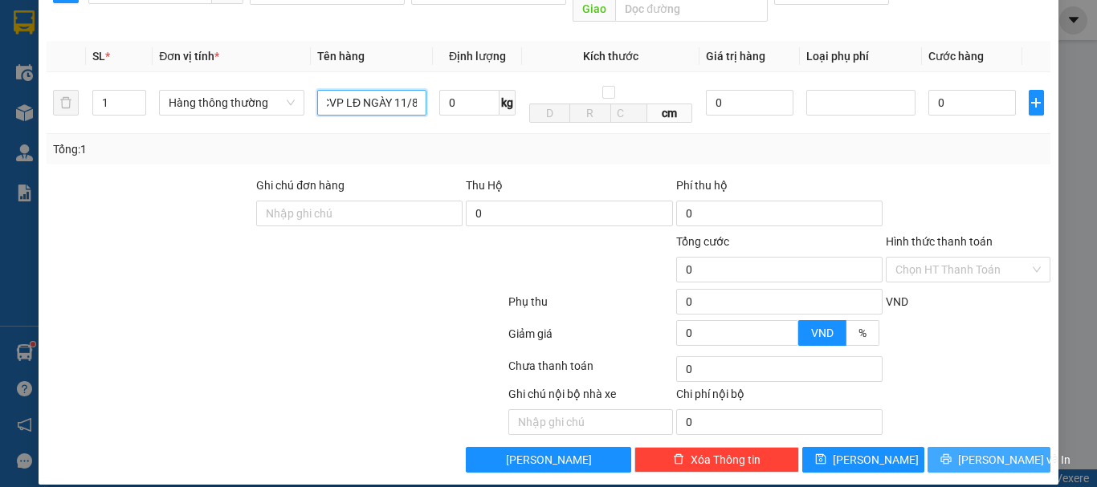
type input "BCVP LĐ NGÀY 11/8"
click at [993, 451] on span "[PERSON_NAME] và In" at bounding box center [1014, 460] width 112 height 18
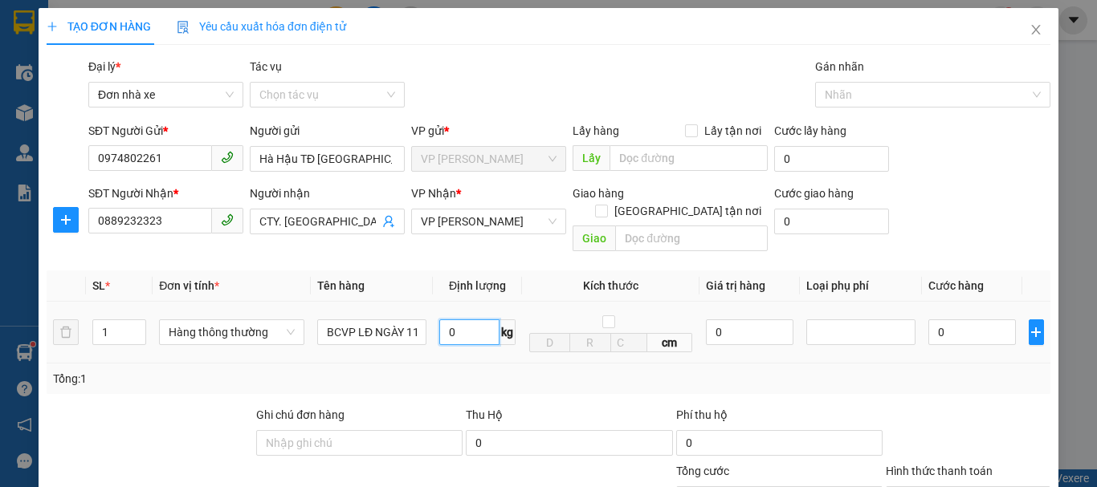
click at [467, 320] on input "0" at bounding box center [469, 333] width 60 height 26
type input "1"
click at [813, 370] on div "Tổng: 1" at bounding box center [548, 379] width 991 height 18
type input "30.000"
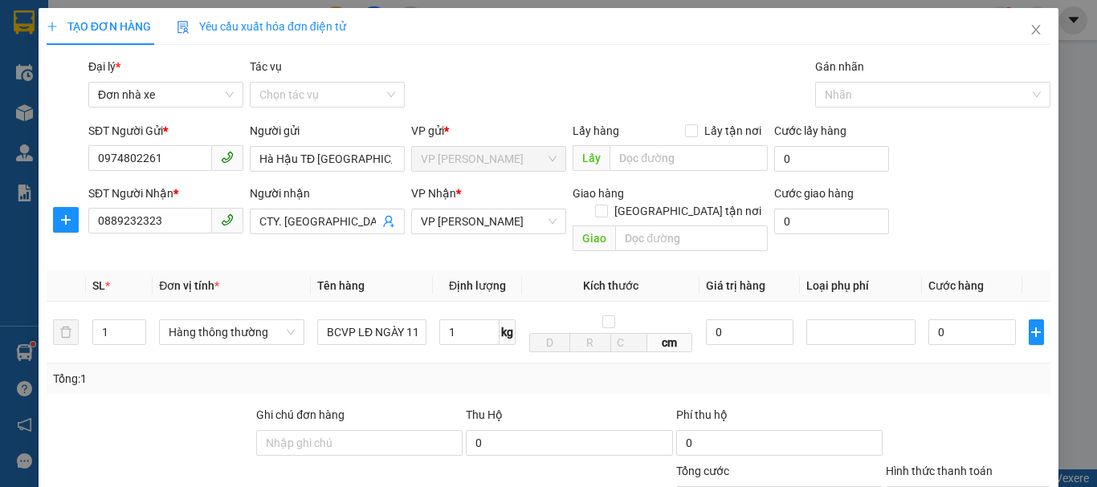
type input "30.000"
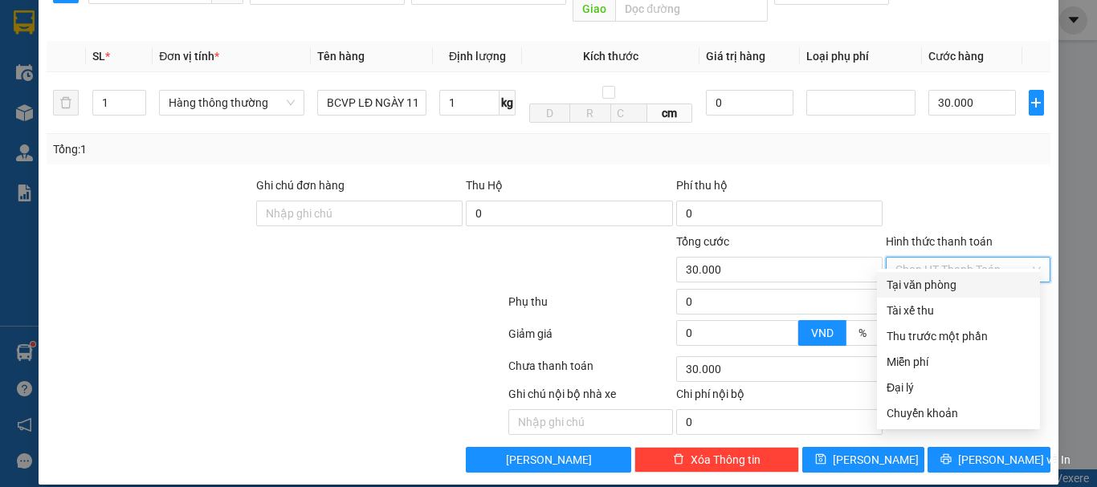
click at [947, 260] on input "Hình thức thanh toán" at bounding box center [962, 270] width 134 height 24
click at [927, 360] on div "Miễn phí" at bounding box center [958, 362] width 144 height 18
type input "0"
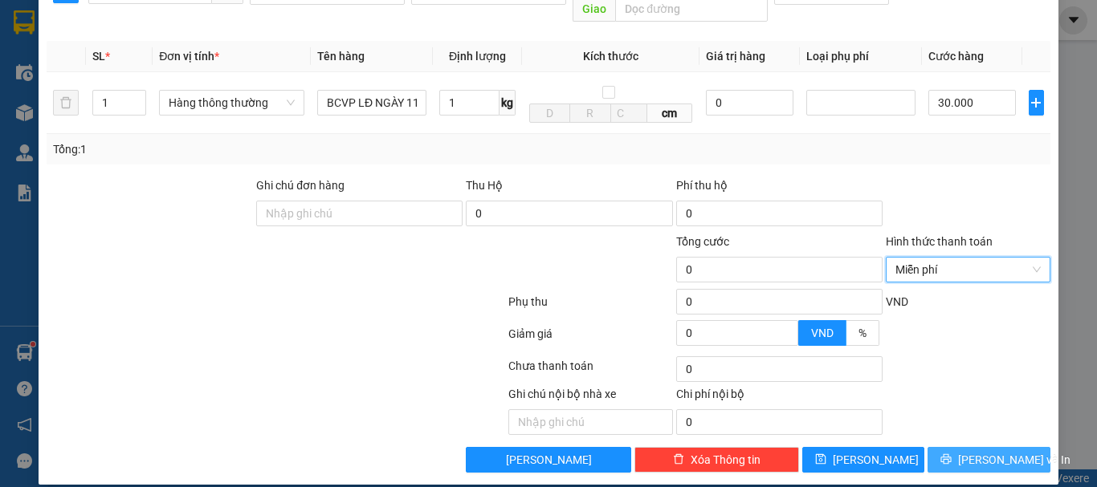
click at [973, 451] on span "[PERSON_NAME] và In" at bounding box center [1014, 460] width 112 height 18
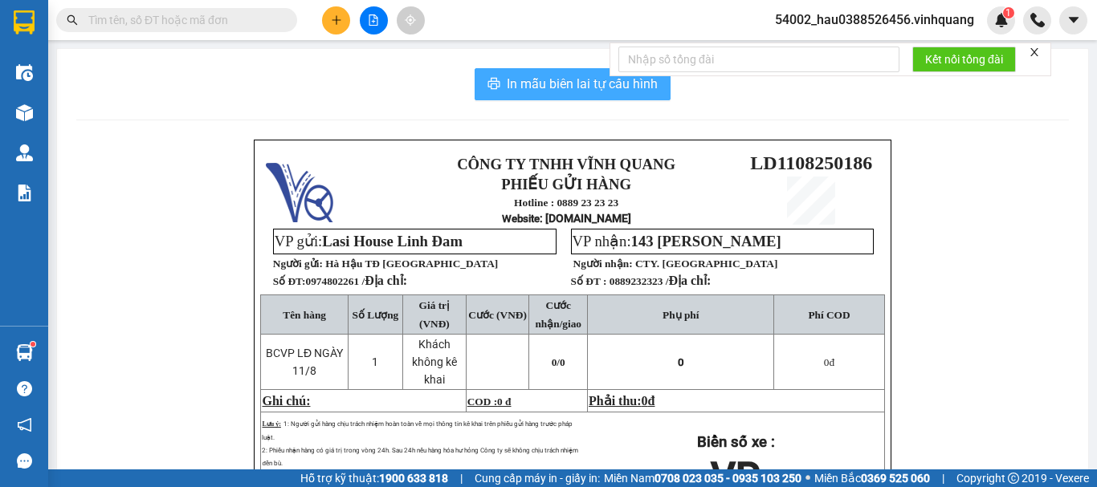
click at [587, 83] on span "In mẫu biên lai tự cấu hình" at bounding box center [582, 84] width 151 height 20
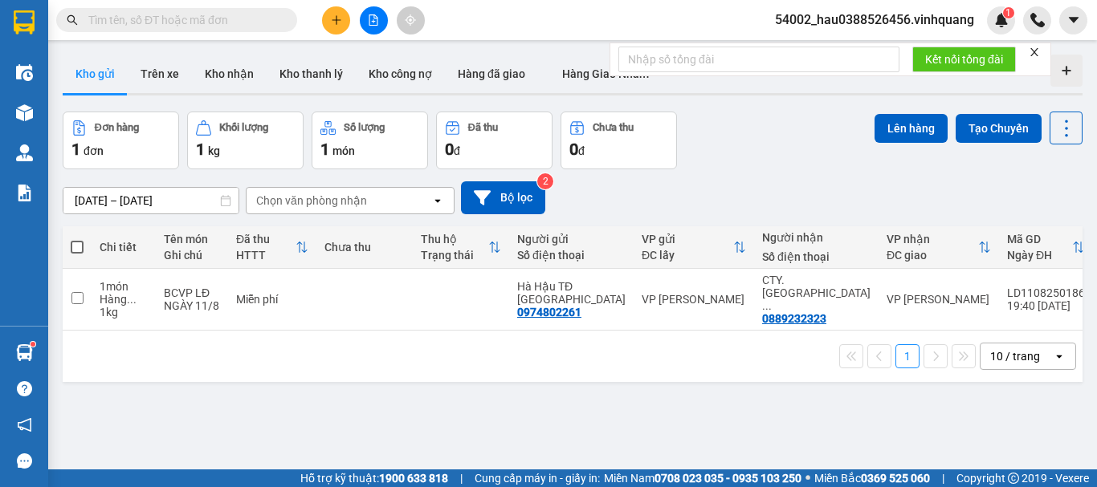
click at [763, 157] on div "Đơn hàng 1 đơn Khối lượng 1 kg Số lượng 1 món Đã thu 0 đ Chưa thu 0 đ Lên hàng …" at bounding box center [573, 141] width 1020 height 58
click at [229, 80] on button "Kho nhận" at bounding box center [229, 74] width 75 height 39
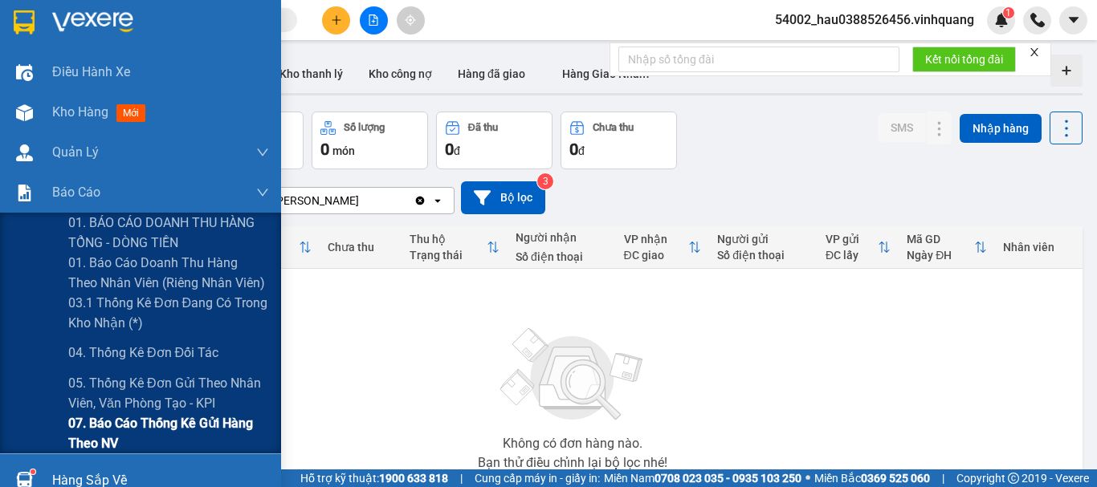
click at [192, 421] on span "07. Báo cáo thống kê gửi hàng theo NV" at bounding box center [168, 433] width 201 height 40
